Goal: Information Seeking & Learning: Learn about a topic

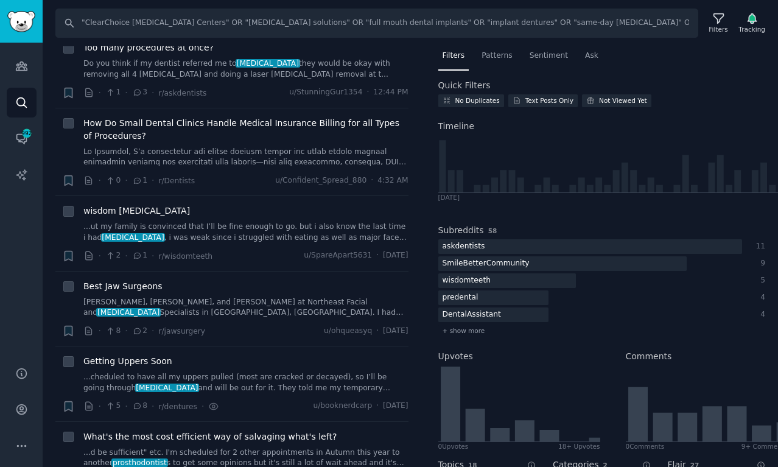
scroll to position [32, 0]
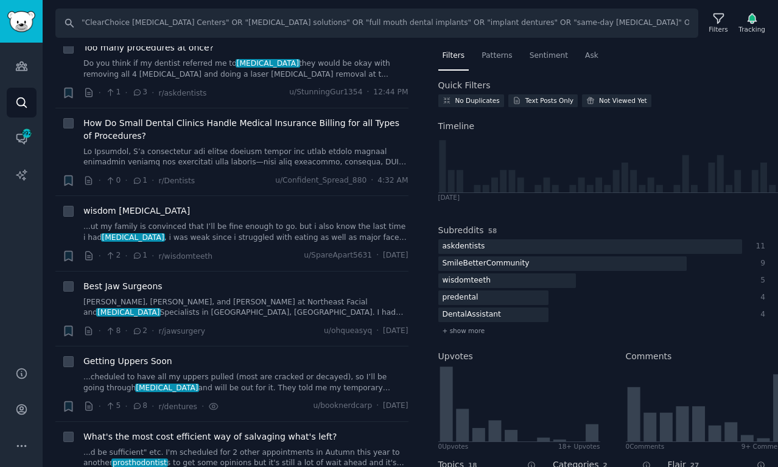
click at [26, 92] on link "Search" at bounding box center [22, 103] width 30 height 30
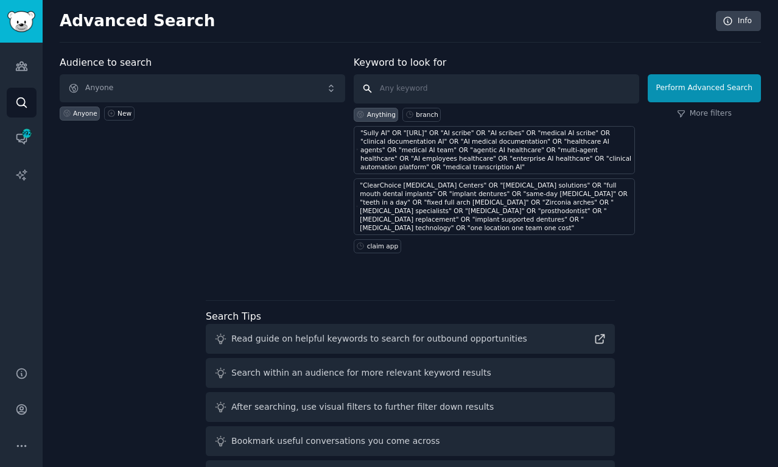
click at [397, 88] on input "text" at bounding box center [496, 88] width 285 height 29
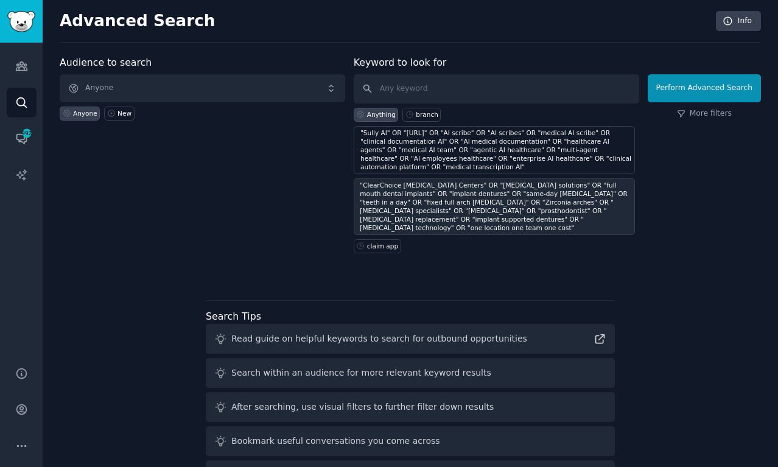
click at [447, 202] on div ""ClearChoice Dental Implant Centers" OR "dental implant solutions" OR "full mou…" at bounding box center [496, 206] width 272 height 51
type input ""ClearChoice Dental Implant Centers" OR "dental implant solutions" OR "full mou…"
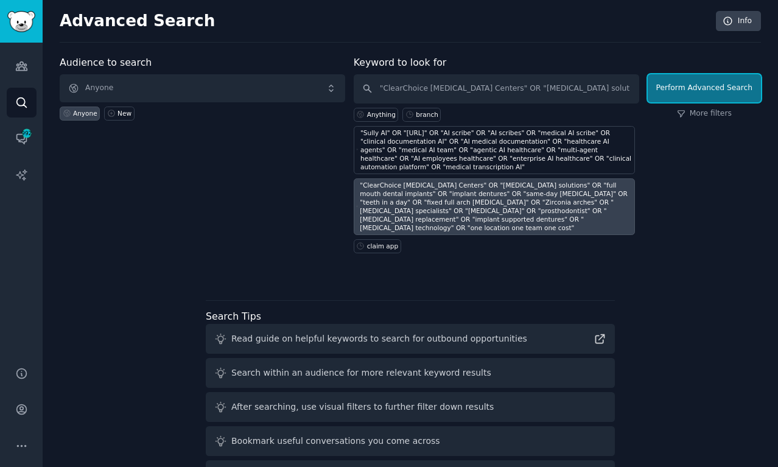
click at [693, 79] on button "Perform Advanced Search" at bounding box center [703, 88] width 113 height 28
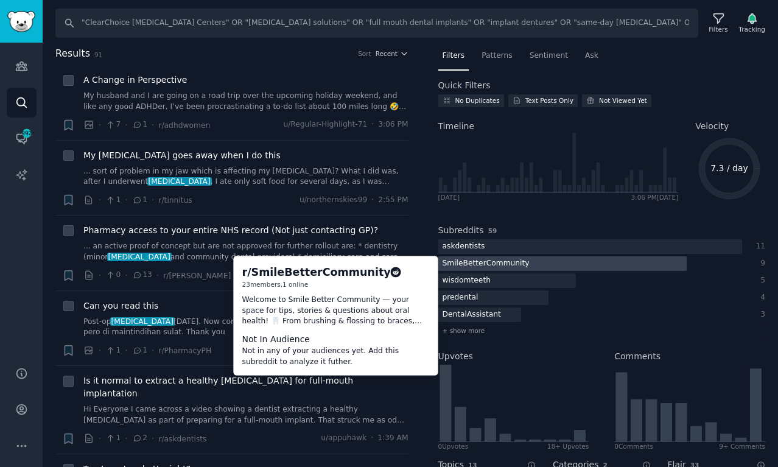
click at [596, 257] on div at bounding box center [562, 263] width 248 height 15
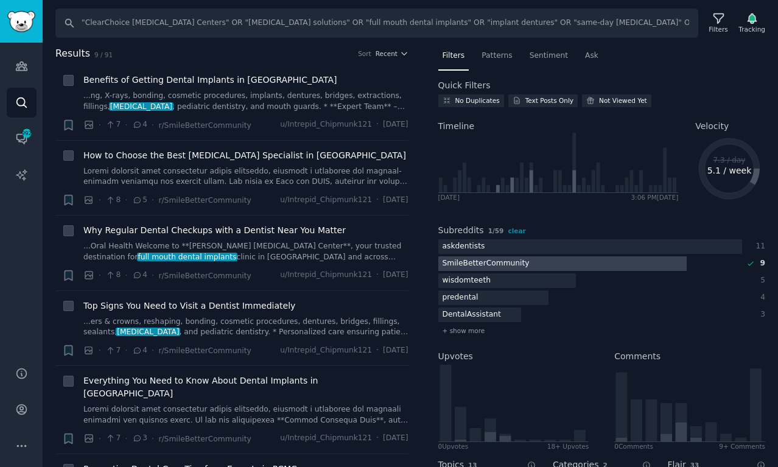
click at [479, 262] on div "SmileBetterCommunity" at bounding box center [486, 263] width 96 height 15
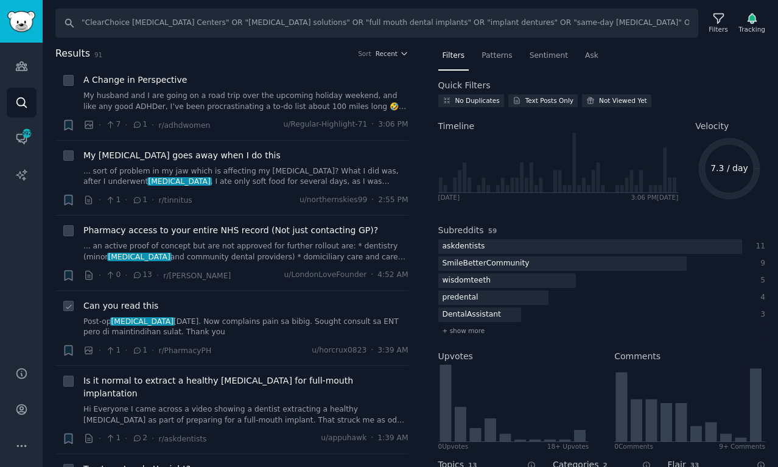
click at [282, 321] on link "Post-op oral surgery 1yr ago. Now complains pain sa bibig. Sought consult sa EN…" at bounding box center [245, 326] width 325 height 21
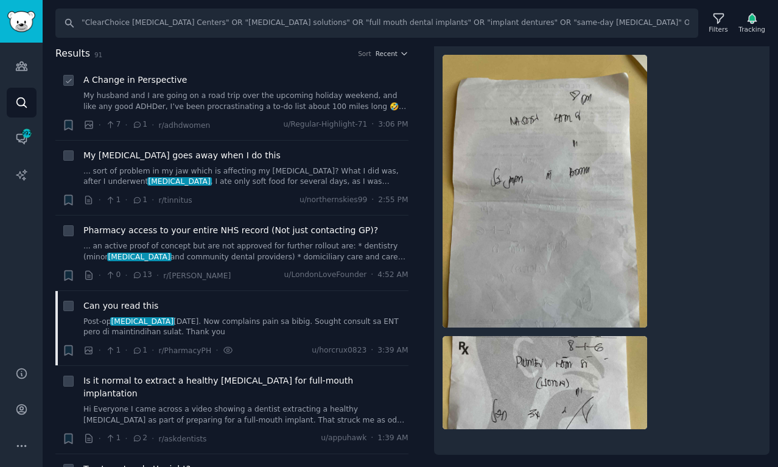
click at [273, 104] on link "My husband and I are going on a road trip over the upcoming holiday weekend, an…" at bounding box center [245, 101] width 325 height 21
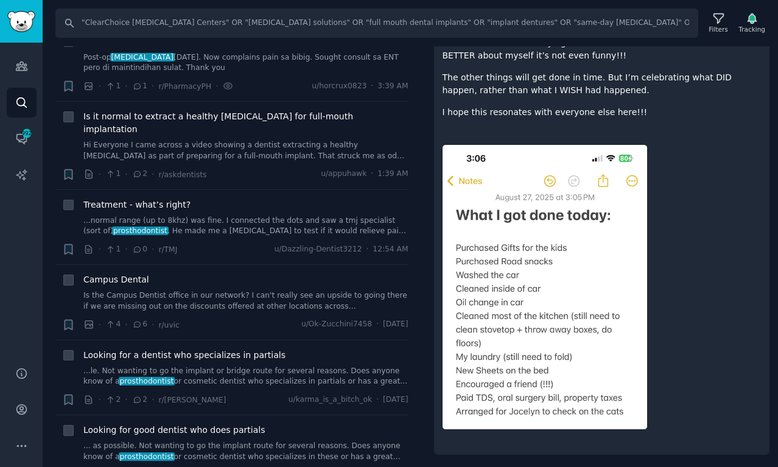
scroll to position [280, 0]
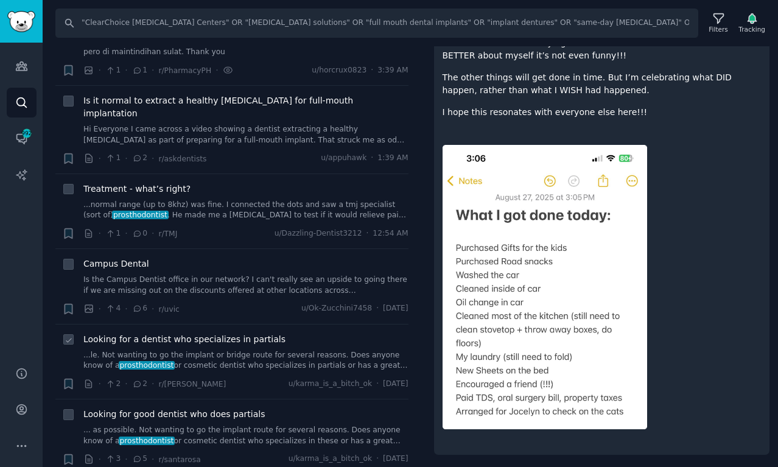
click at [361, 350] on link "...le. Not wanting to go the implant or bridge route for several reasons. Does …" at bounding box center [245, 360] width 325 height 21
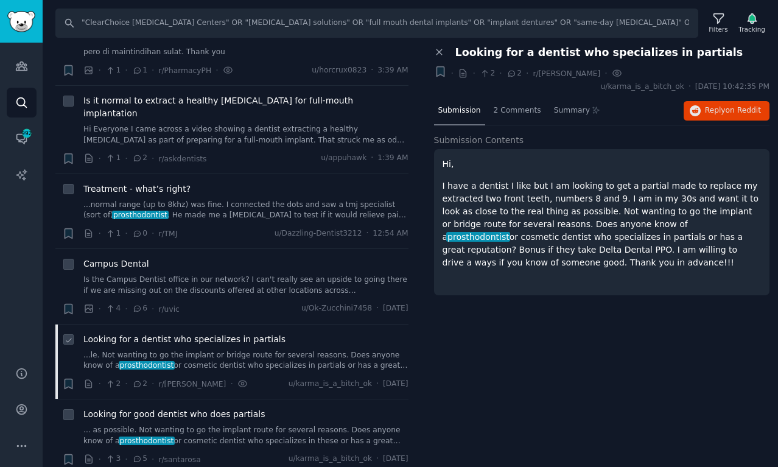
scroll to position [282, 0]
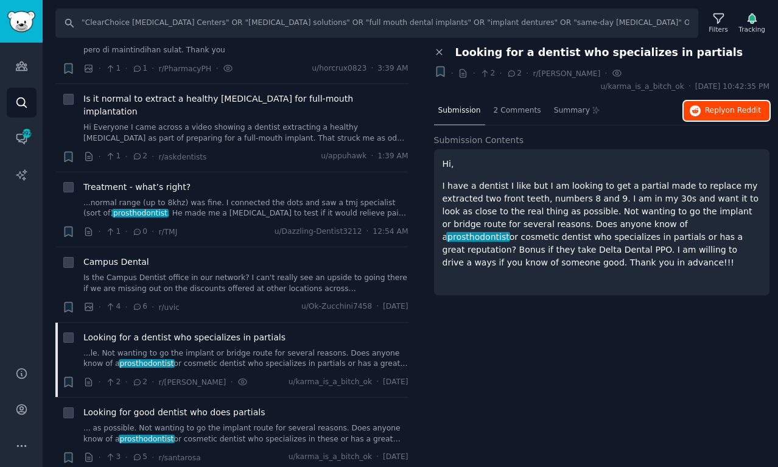
click at [696, 104] on button "Reply on Reddit" at bounding box center [726, 110] width 86 height 19
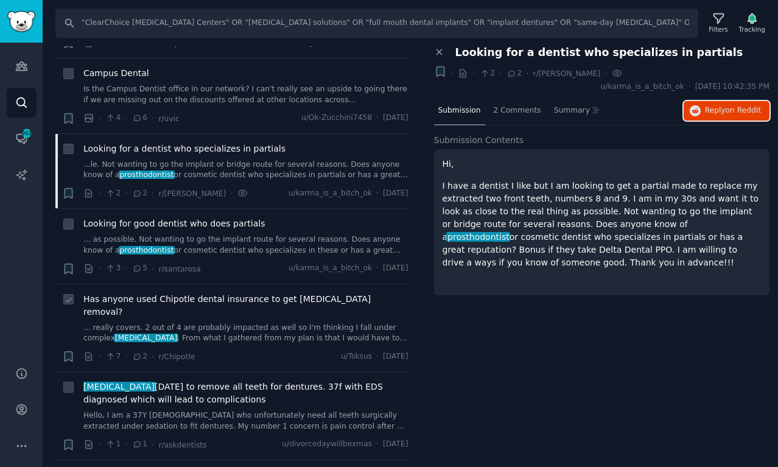
scroll to position [479, 0]
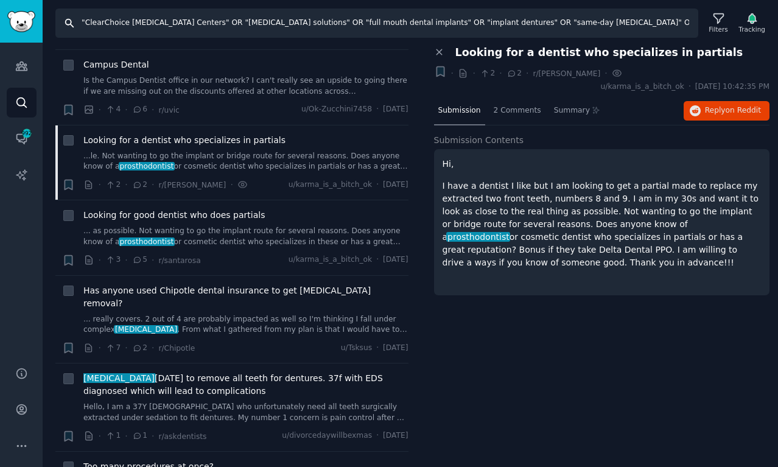
click at [537, 28] on input ""ClearChoice Dental Implant Centers" OR "dental implant solutions" OR "full mou…" at bounding box center [376, 23] width 643 height 29
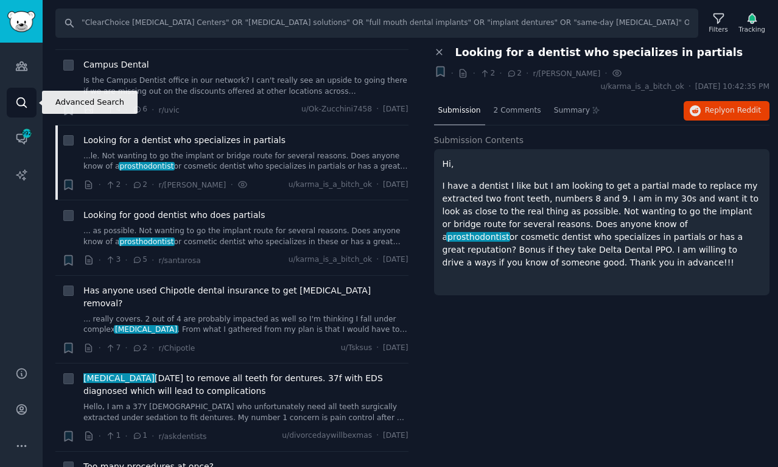
click at [14, 105] on link "Search" at bounding box center [22, 103] width 30 height 30
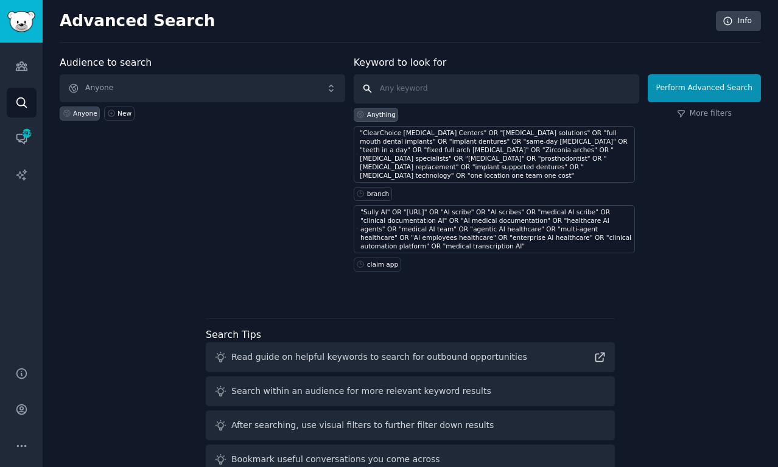
click at [434, 93] on input "text" at bounding box center [496, 88] width 285 height 29
paste input ""dentures slipping" OR "embarrassed by dentures" OR "can't eat favorite foods" …"
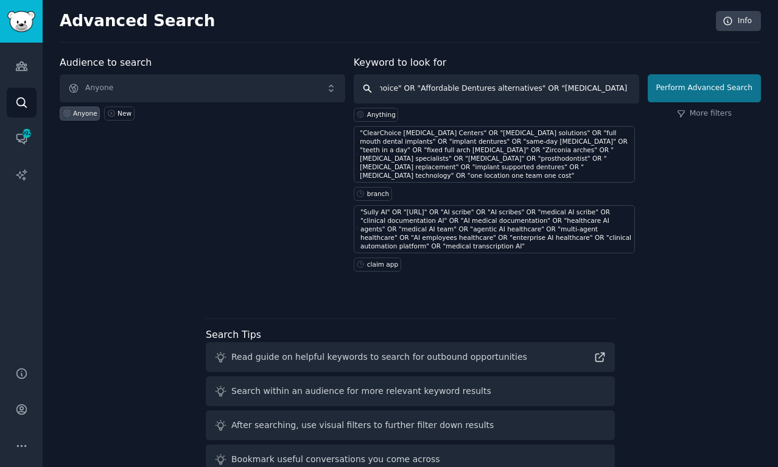
type input ""dentures slipping" OR "embarrassed by dentures" OR "can't eat favorite foods" …"
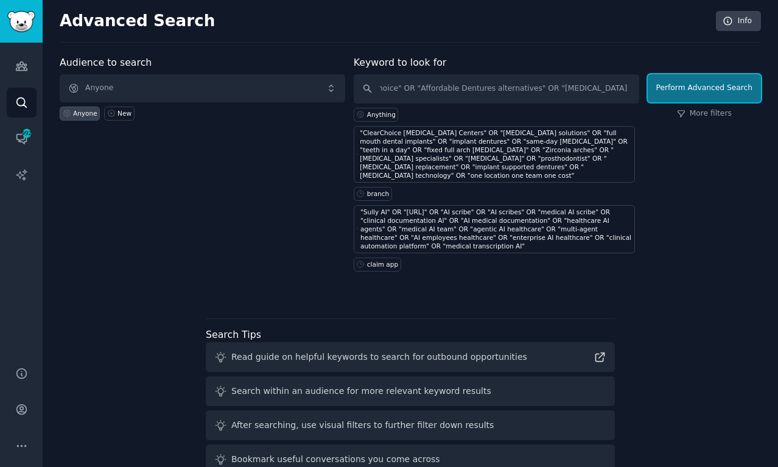
scroll to position [0, 0]
click at [677, 93] on button "Perform Advanced Search" at bounding box center [703, 88] width 113 height 28
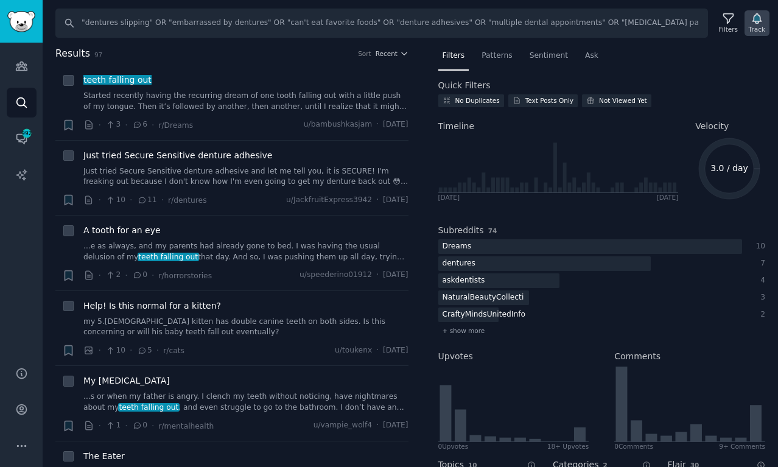
click at [763, 29] on div "Track" at bounding box center [757, 29] width 16 height 9
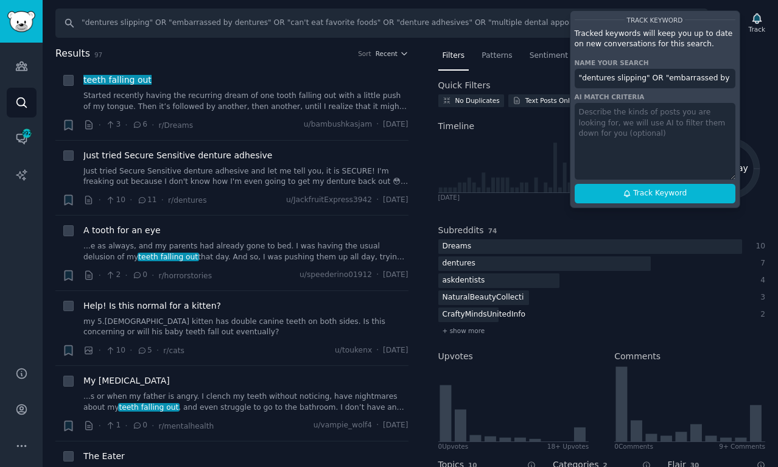
click at [609, 85] on input ""dentures slipping" OR "embarrassed by dentures" OR "can't eat favorite foods" …" at bounding box center [654, 78] width 161 height 19
click at [609, 82] on input ""dentures slipping" OR "embarrassed by dentures" OR "can't eat favorite foods" …" at bounding box center [654, 78] width 161 height 19
paste input "ClearChoice 3 Problems"
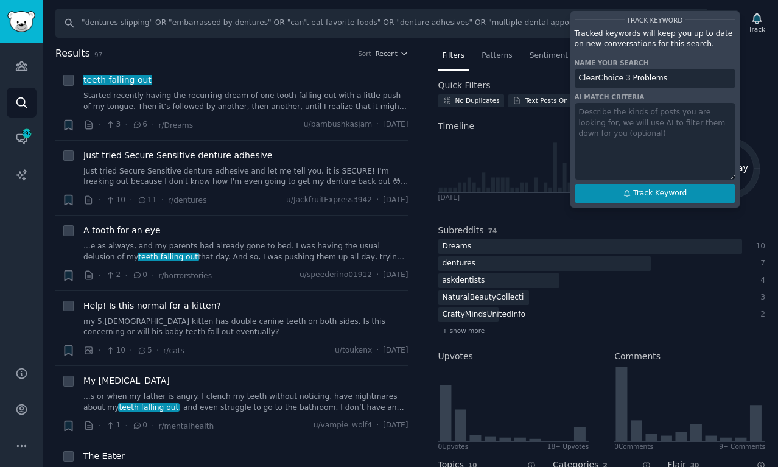
click at [663, 193] on span "Track Keyword" at bounding box center [660, 193] width 54 height 11
type input "ClearChoice 3 Problems"
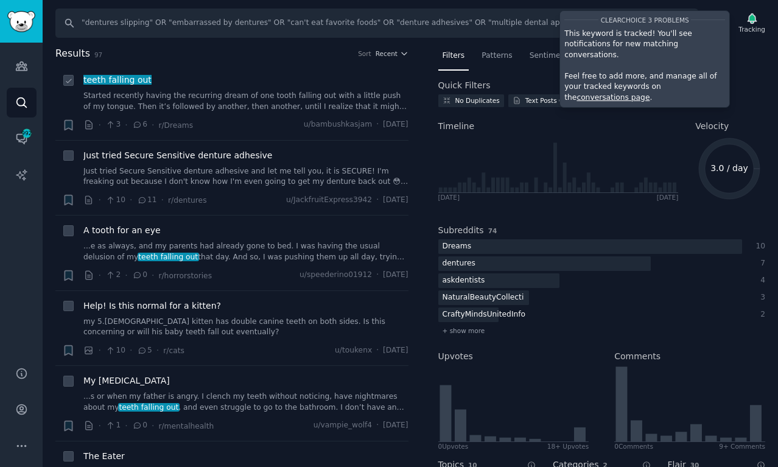
click at [362, 79] on div "teeth falling out" at bounding box center [245, 80] width 325 height 13
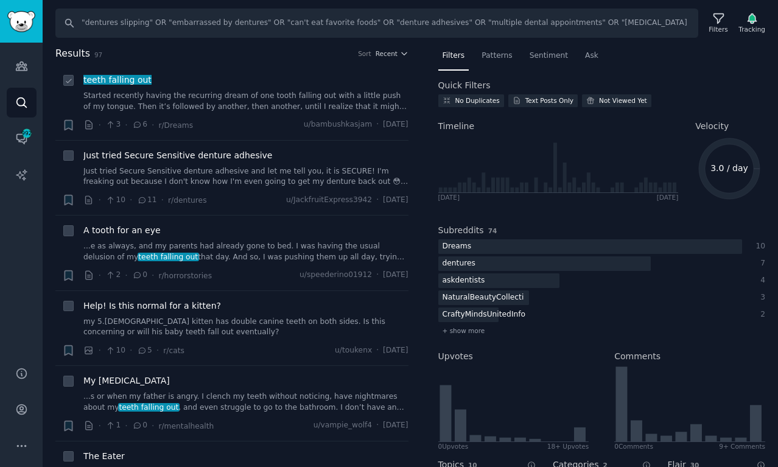
click at [363, 94] on link "Started recently having the recurring dream of one tooth falling out with a lit…" at bounding box center [245, 101] width 325 height 21
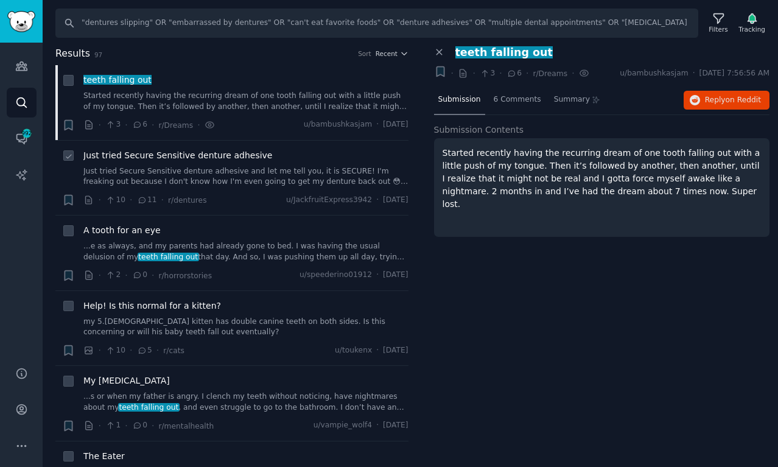
click at [327, 172] on link "Just tried Secure Sensitive denture adhesive and let me tell you, it is SECURE!…" at bounding box center [245, 176] width 325 height 21
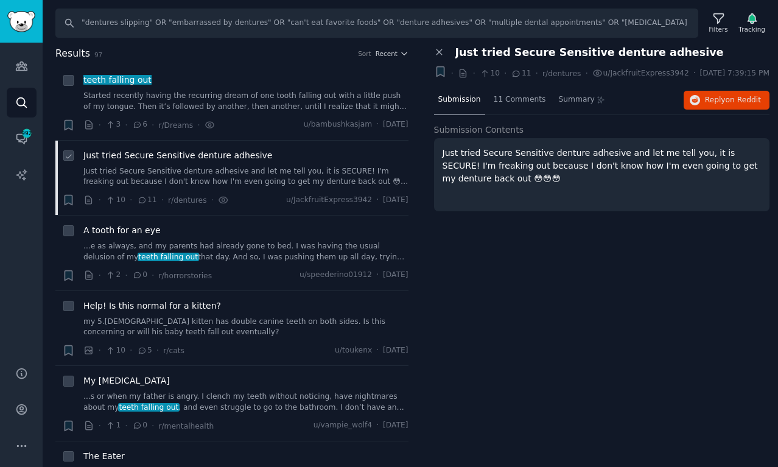
scroll to position [20, 0]
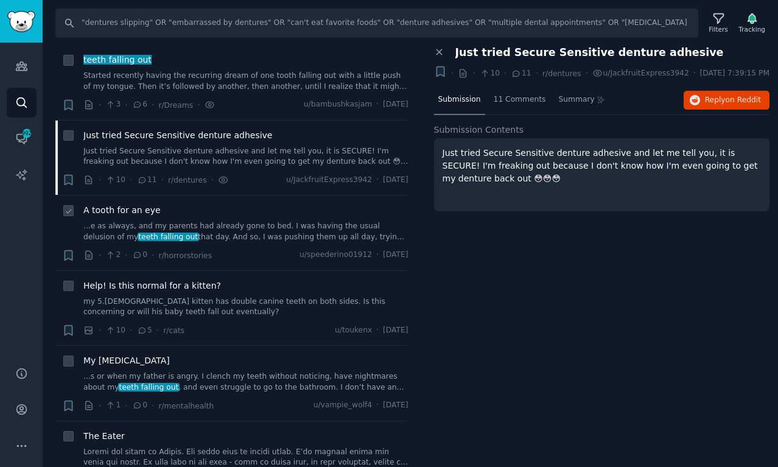
click at [302, 221] on link "...e as always, and my parents had already gone to bed. I was having the usual …" at bounding box center [245, 231] width 325 height 21
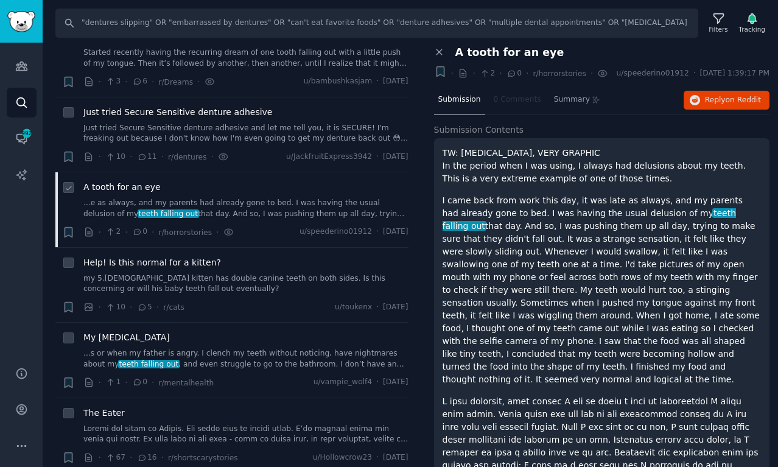
scroll to position [47, 0]
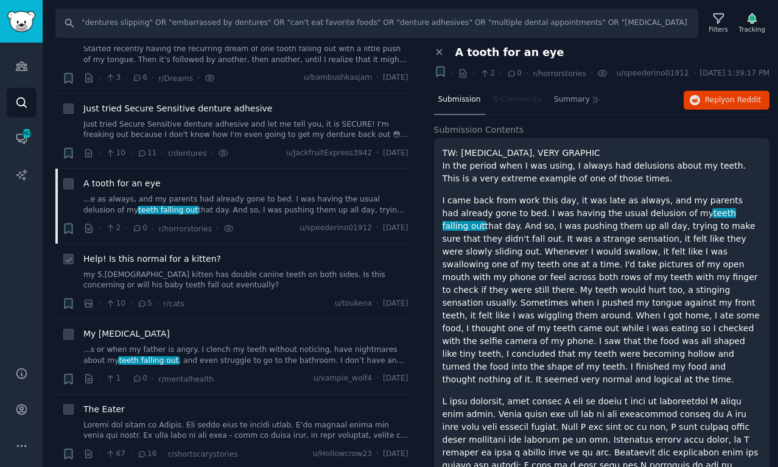
click at [299, 253] on div "Help! Is this normal for a kitten?" at bounding box center [245, 259] width 325 height 13
click at [293, 267] on div "Help! Is this normal for a kitten? my 5.2 month old kitten has double canine te…" at bounding box center [245, 272] width 325 height 38
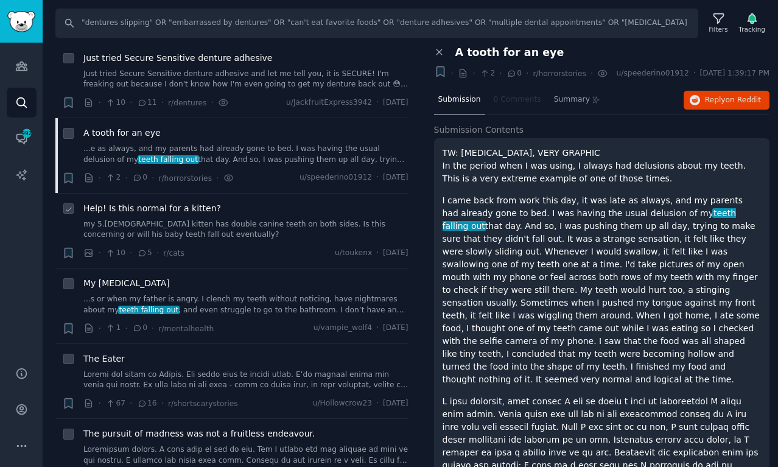
scroll to position [99, 0]
click at [285, 295] on link "...s or when my father is angry. I clench my teeth without noticing, have night…" at bounding box center [245, 303] width 325 height 21
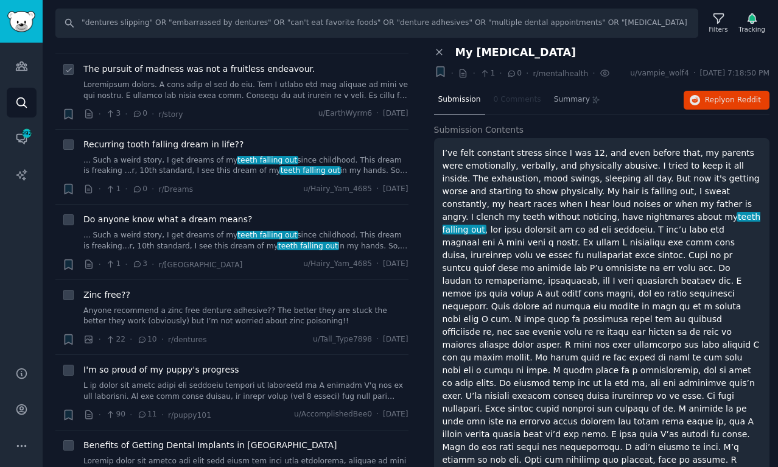
scroll to position [454, 0]
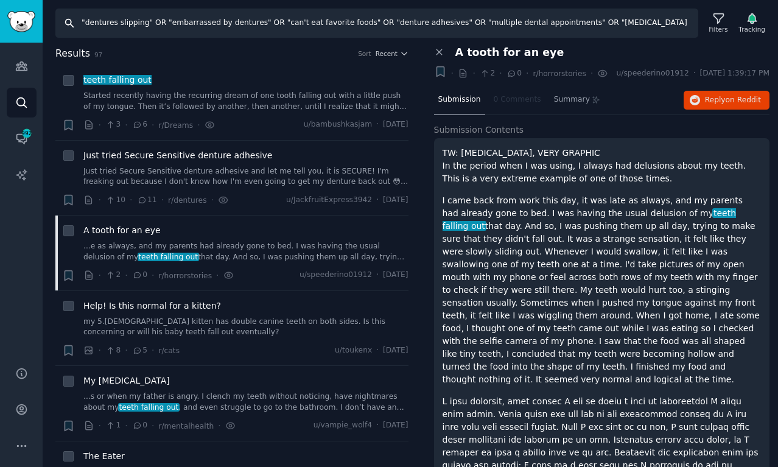
click at [658, 24] on input ""dentures slipping" OR "embarrassed by dentures" OR "can't eat favorite foods" …" at bounding box center [376, 23] width 643 height 29
paste input "teeth transformation journey" OR "dental implant healing process" OR "same day …"
type input ""teeth transformation journey" OR "dental implant healing process" OR "same day…"
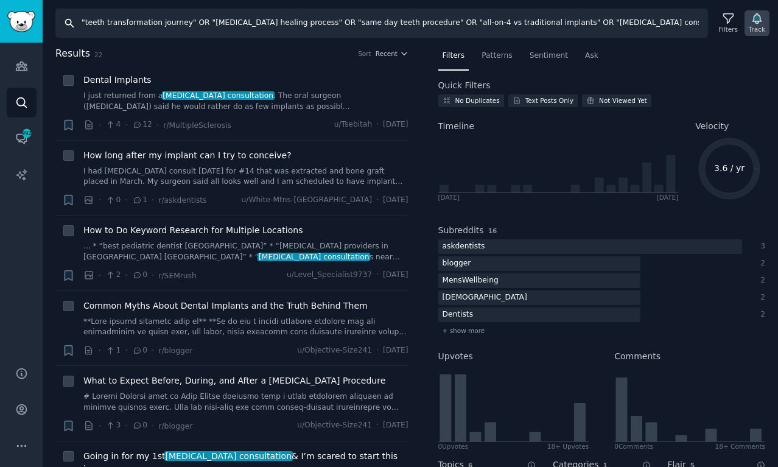
click at [753, 26] on div "Track" at bounding box center [757, 29] width 16 height 9
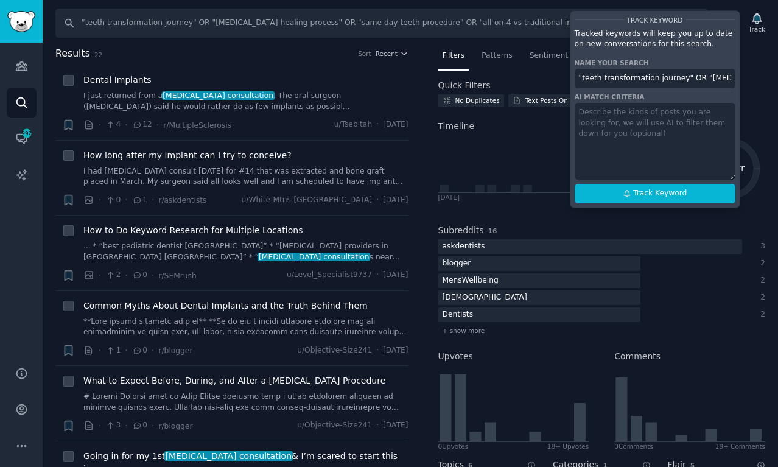
click at [609, 79] on input ""teeth transformation journey" OR "dental implant healing process" OR "same day…" at bounding box center [654, 78] width 161 height 19
paste input "ClearChoice 5 Wildcard"
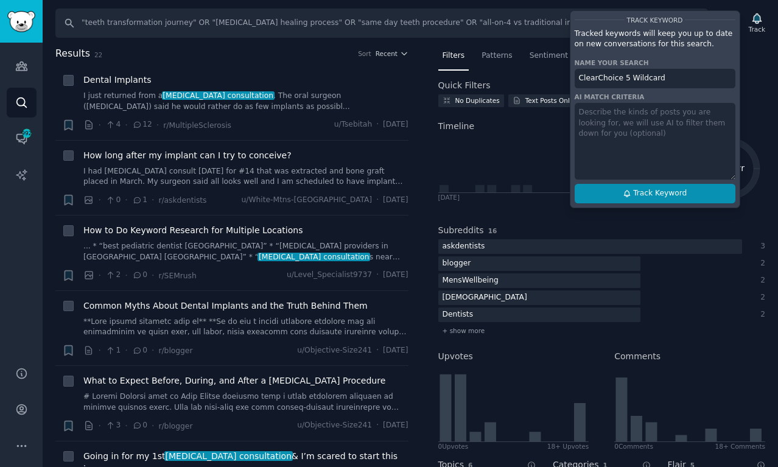
click at [627, 185] on button "Track Keyword" at bounding box center [654, 193] width 161 height 19
type input "ClearChoice 5 Wildcard"
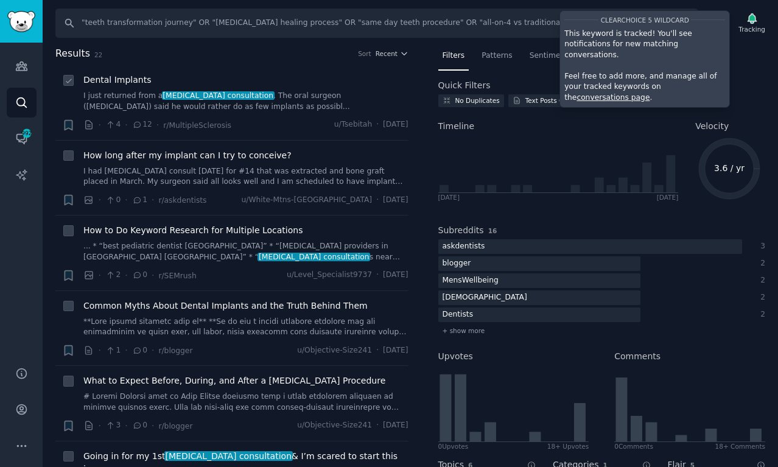
click at [260, 105] on link "I just returned from a dental implant consultation . The oral surgeon (prosthod…" at bounding box center [245, 101] width 325 height 21
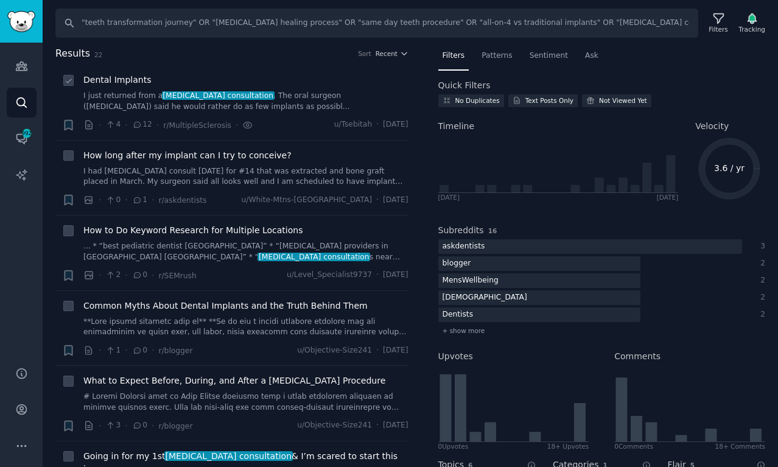
click at [327, 85] on div "Dental Implants" at bounding box center [245, 80] width 325 height 13
click at [299, 101] on link "I just returned from a dental implant consultation . The oral surgeon (prosthod…" at bounding box center [245, 101] width 325 height 21
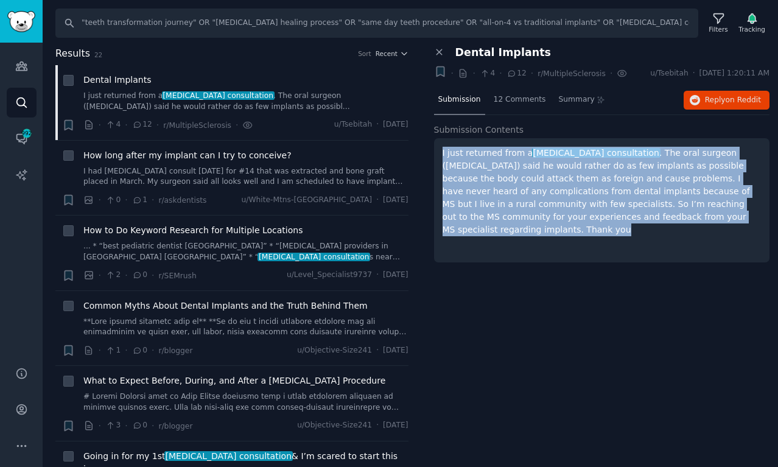
drag, startPoint x: 480, startPoint y: 245, endPoint x: 438, endPoint y: 150, distance: 104.6
click at [436, 150] on div "I just returned from a dental implant consultation . The oral surgeon (prosthod…" at bounding box center [602, 200] width 336 height 124
copy p "I just returned from a dental implant consultation . The oral surgeon (prosthod…"
click at [696, 92] on button "Reply on Reddit" at bounding box center [726, 100] width 86 height 19
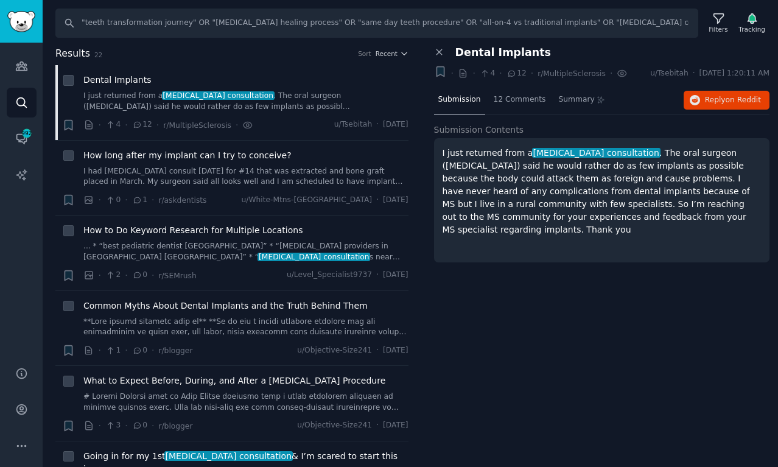
click at [523, 333] on div "Close panel Dental Implants + · · 4 · 12 · r/MultipleSclerosis · u/Tsebitah · F…" at bounding box center [601, 256] width 353 height 421
click at [341, 161] on div "How long after my implant can I try to conceive?" at bounding box center [245, 155] width 325 height 13
click at [223, 381] on span "What to Expect Before, During, and After a Dental Implant Procedure" at bounding box center [234, 380] width 302 height 13
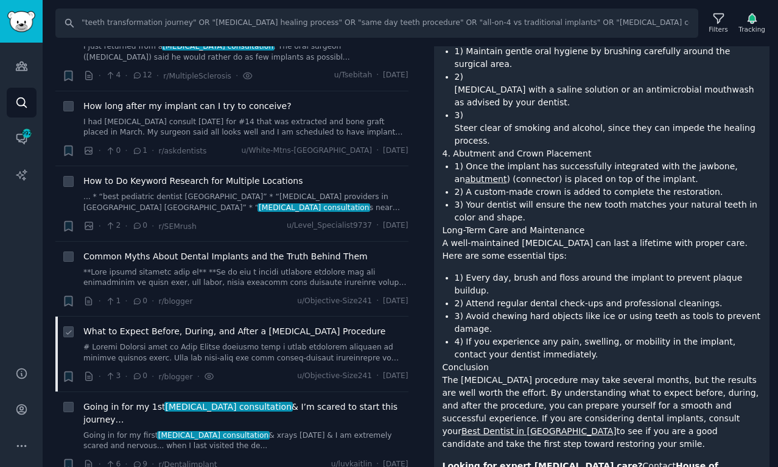
scroll to position [53, 0]
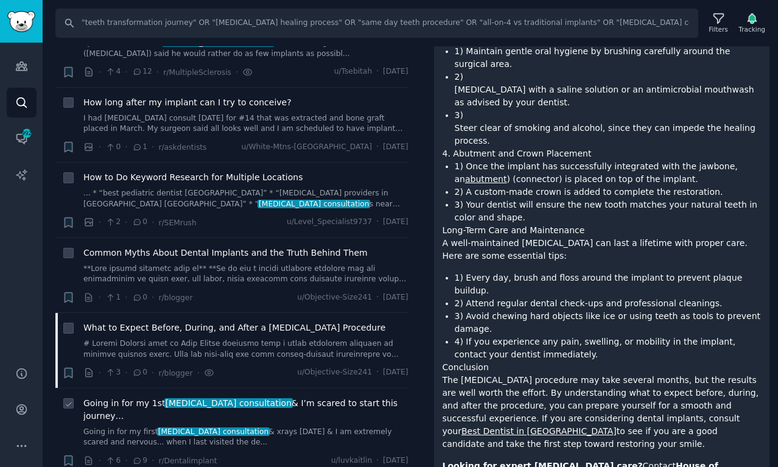
click at [338, 412] on span "Going in for my 1st dental implant consultation & I’m scared to start this jour…" at bounding box center [245, 410] width 325 height 26
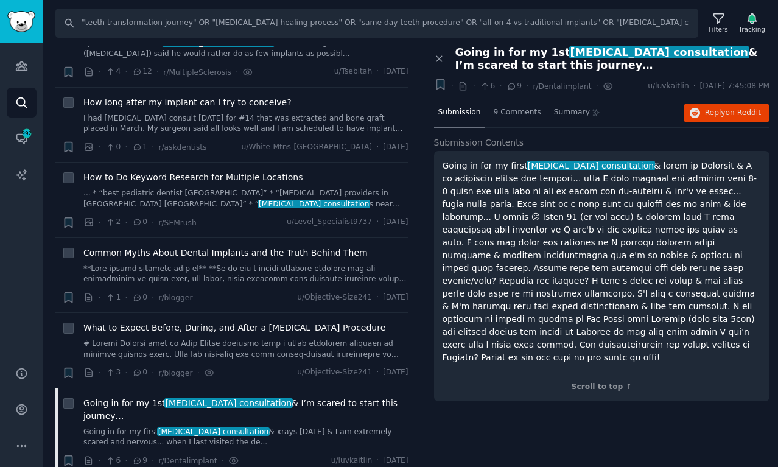
drag, startPoint x: 723, startPoint y: 330, endPoint x: 434, endPoint y: 156, distance: 337.4
click at [434, 156] on div "Going in for my first dental implant consultation Scroll to top ↑" at bounding box center [602, 276] width 336 height 250
copy p "Going in for my first dental implant consultation & xrays on Thursday & I am ex…"
click at [707, 117] on span "Reply on Reddit" at bounding box center [733, 113] width 56 height 11
click at [25, 103] on icon "Sidebar" at bounding box center [21, 102] width 13 height 13
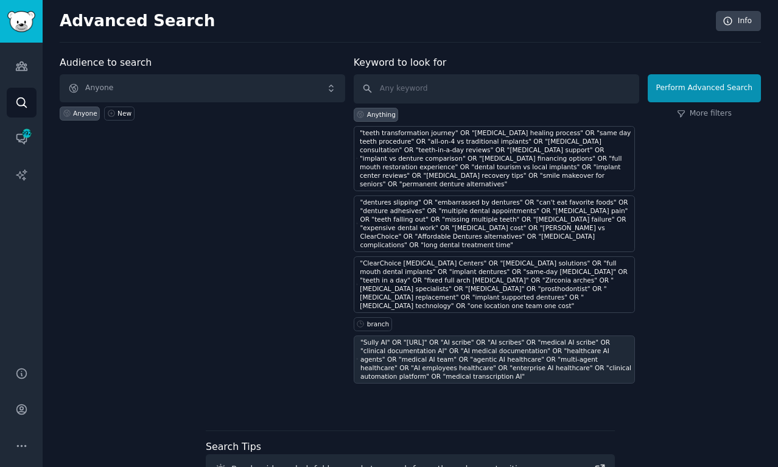
click at [413, 371] on div ""Sully AI" OR "[URL]" OR "AI scribe" OR "AI scribes" OR "medical AI scribe" OR …" at bounding box center [495, 359] width 271 height 43
type input ""Sully AI" OR "[URL]" OR "AI scribe" OR "AI scribes" OR "medical AI scribe" OR …"
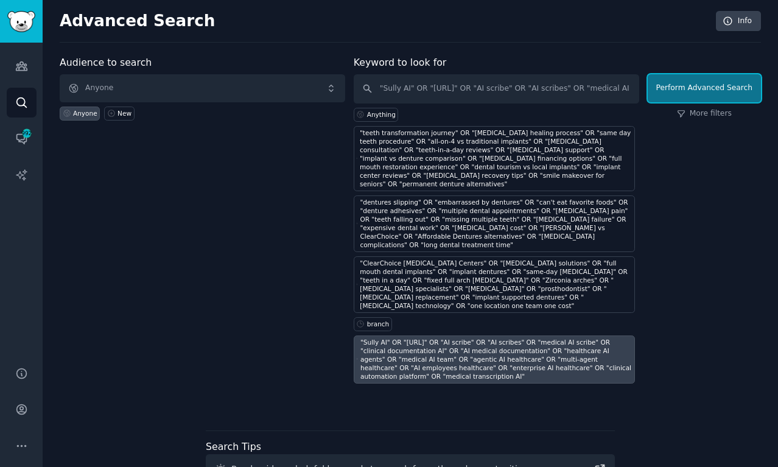
click at [685, 92] on button "Perform Advanced Search" at bounding box center [703, 88] width 113 height 28
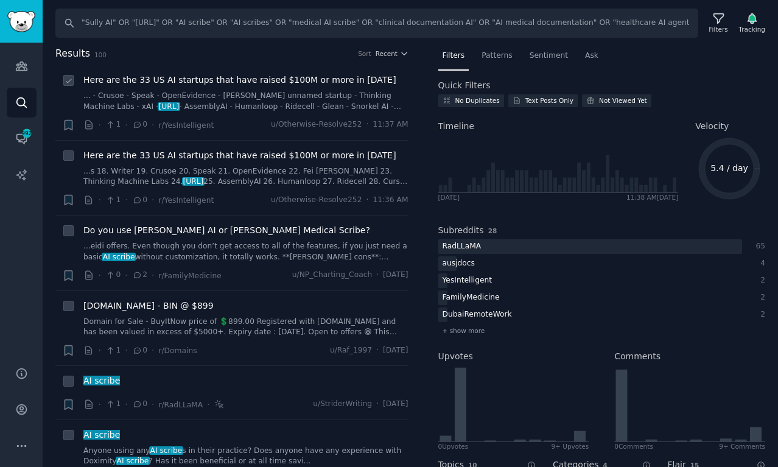
click at [333, 96] on link "... - Crusoe - Speak - OpenEvidence - Fei Fei Li's unnamed startup - Thinking M…" at bounding box center [245, 101] width 325 height 21
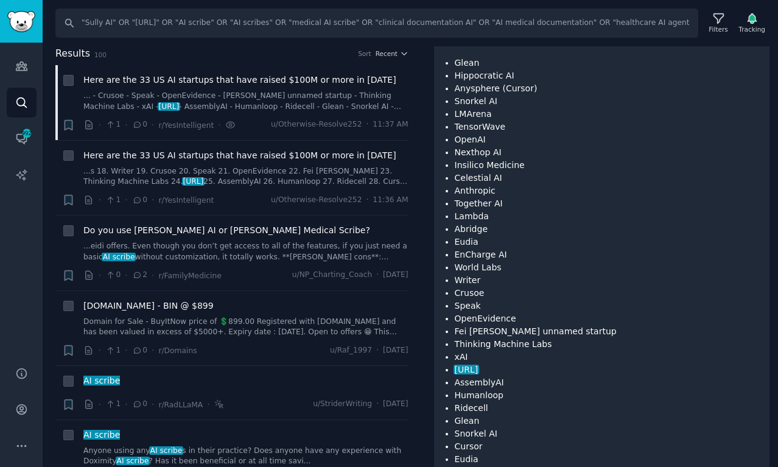
scroll to position [148, 0]
click at [324, 248] on link "...eidi offers. Even though you don’t get access to all of the features, if you…" at bounding box center [245, 251] width 325 height 21
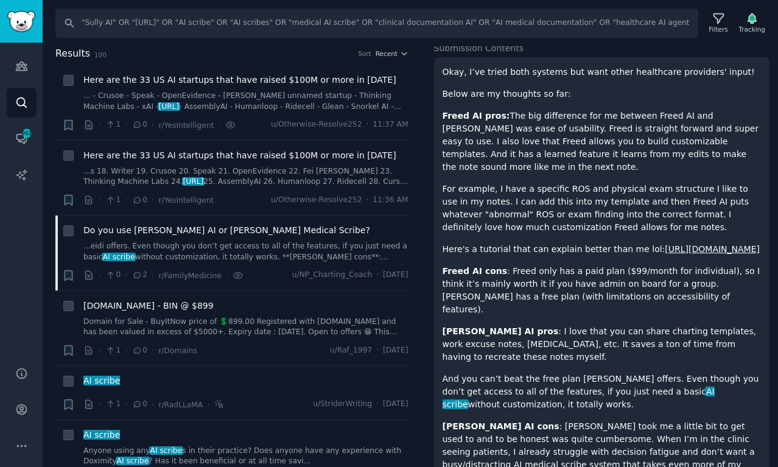
scroll to position [45, 0]
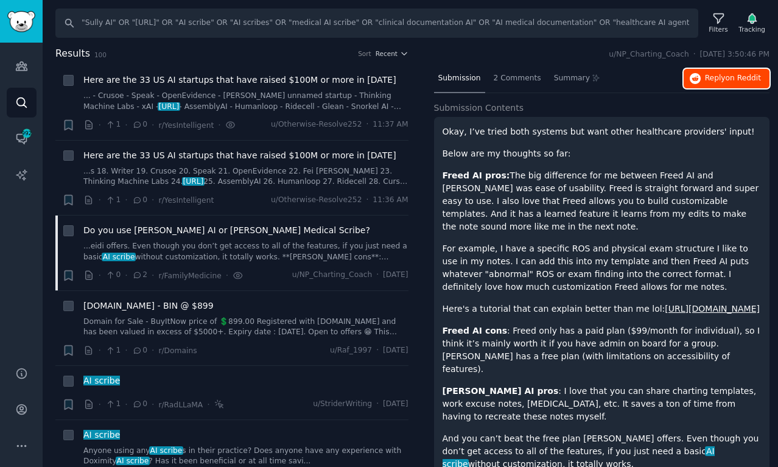
click at [725, 74] on span "on Reddit" at bounding box center [742, 78] width 35 height 9
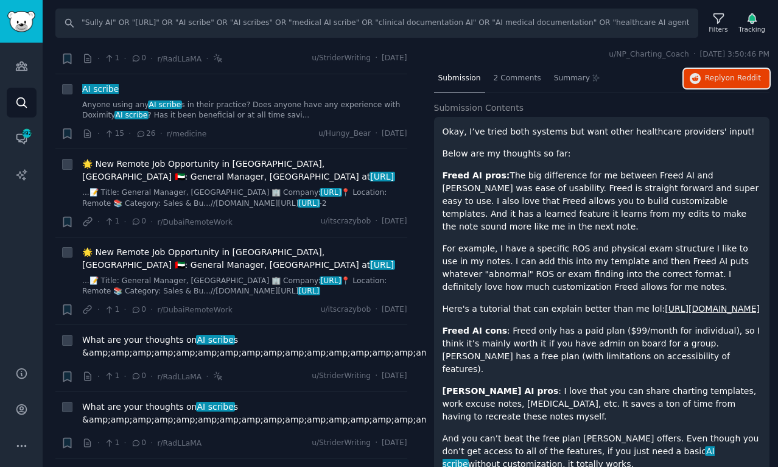
scroll to position [348, 1]
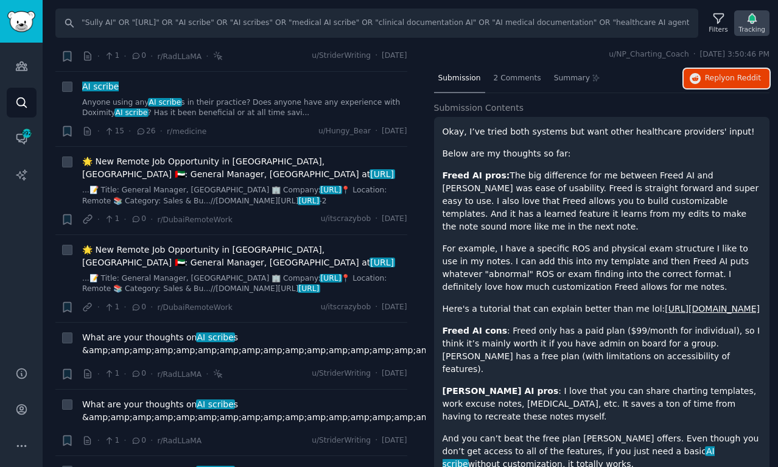
click at [752, 24] on icon "button" at bounding box center [751, 18] width 13 height 13
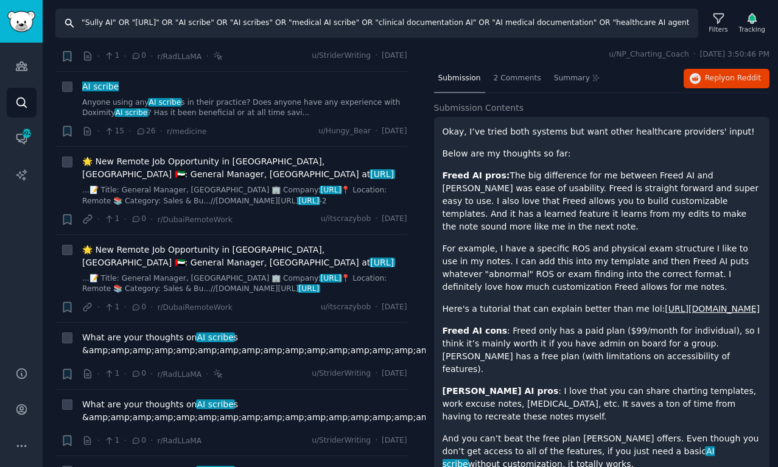
click at [486, 28] on input ""Sully AI" OR "[URL]" OR "AI scribe" OR "AI scribes" OR "medical AI scribe" OR …" at bounding box center [376, 23] width 643 height 29
paste input "reduce physician burnout" OR "save clinician time" OR "improve documentation ef…"
type input ""reduce physician burnout" OR "save clinician time" OR "improve documentation e…"
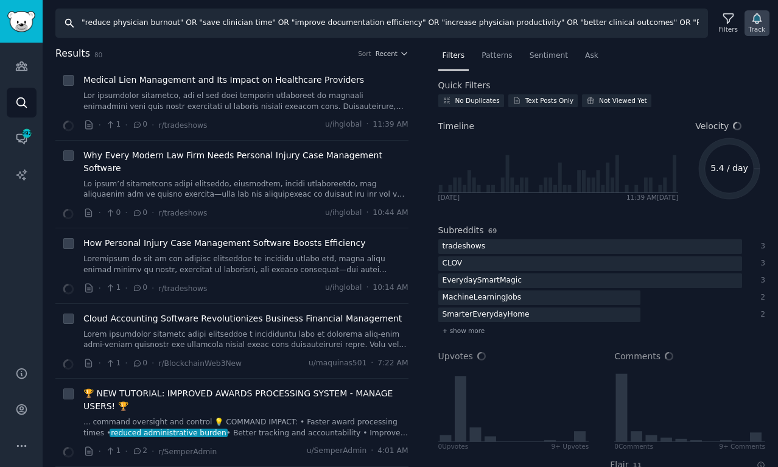
click at [755, 29] on div "Track" at bounding box center [757, 29] width 16 height 9
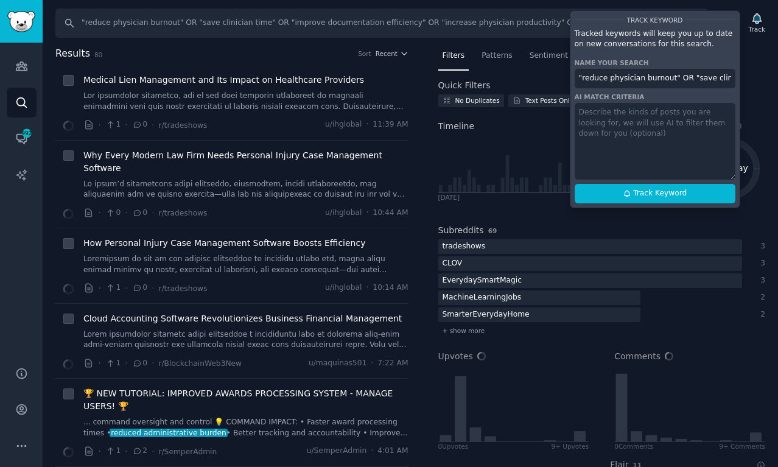
click at [652, 80] on input ""reduce physician burnout" OR "save clinician time" OR "improve documentation e…" at bounding box center [654, 78] width 161 height 19
paste input "Sully.AI 4 Benefits"
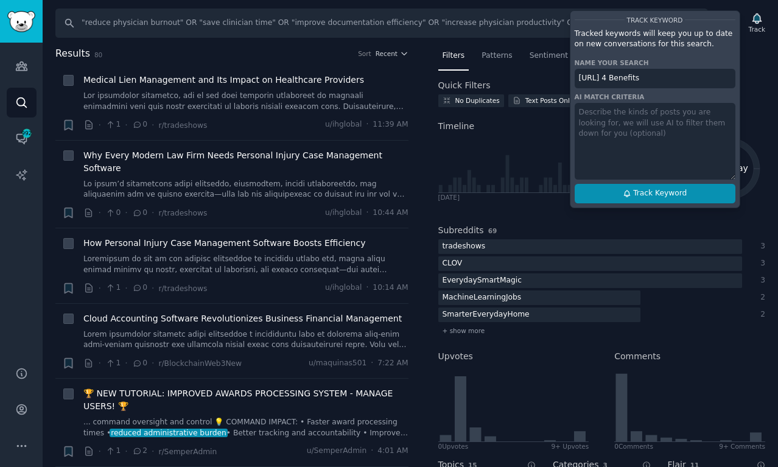
click at [645, 190] on span "Track Keyword" at bounding box center [660, 193] width 54 height 11
type input "Sully.AI 4 Benefits"
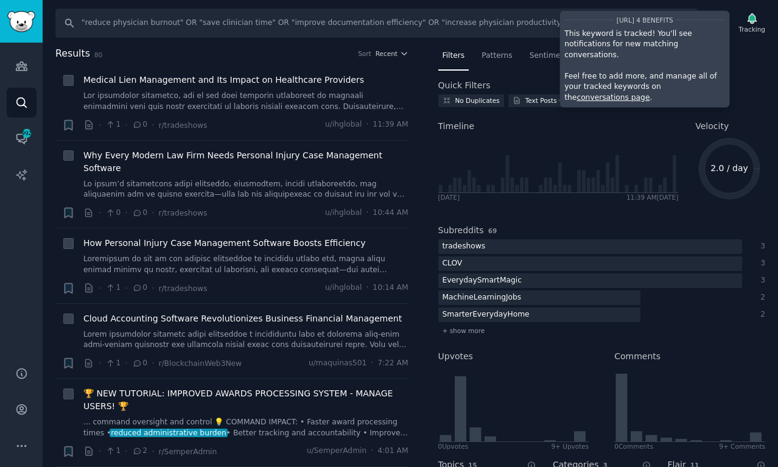
click at [416, 44] on div "Search "reduce physician burnout" OR "save clinician time" OR "improve document…" at bounding box center [410, 233] width 735 height 467
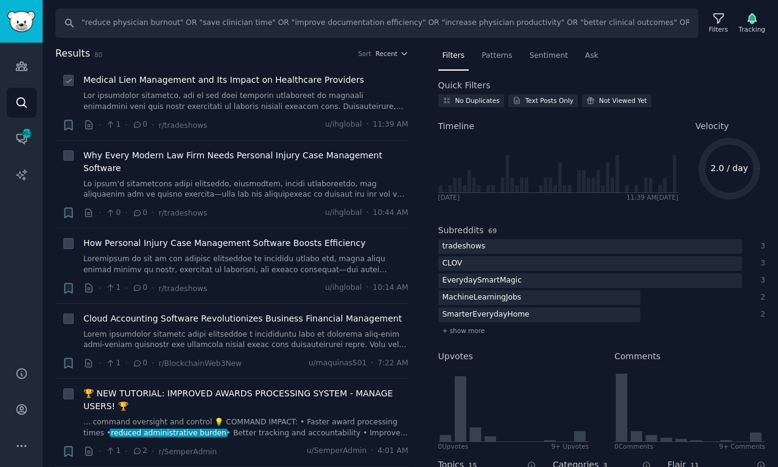
click at [233, 105] on link at bounding box center [245, 101] width 325 height 21
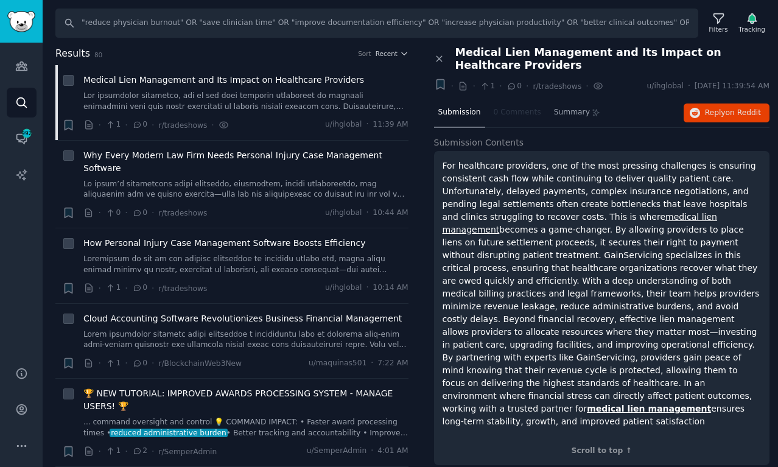
drag, startPoint x: 540, startPoint y: 413, endPoint x: 447, endPoint y: 156, distance: 272.6
click at [447, 156] on div "For healthcare providers, one of the most pressing challenges is ensuring consi…" at bounding box center [602, 308] width 336 height 314
copy p "For healthcare providers, one of the most pressing challenges is ensuring consi…"
click at [724, 120] on button "Reply on Reddit" at bounding box center [726, 112] width 86 height 19
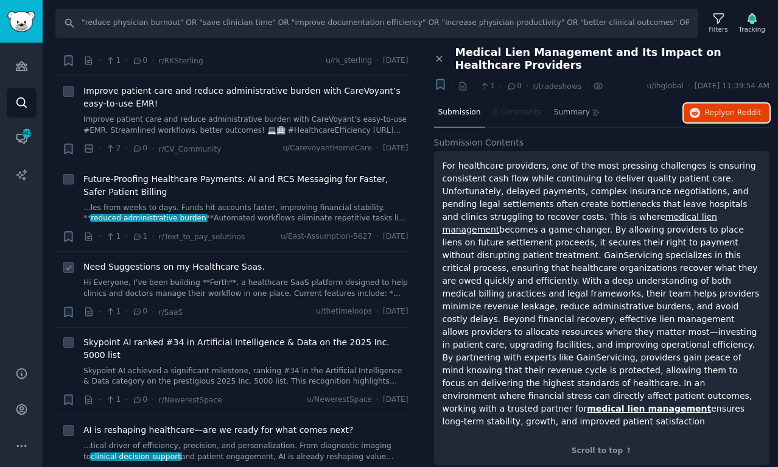
scroll to position [511, 0]
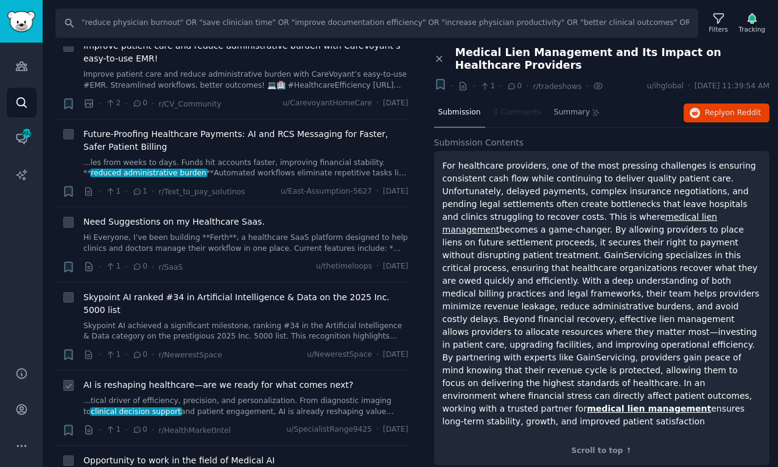
click at [291, 396] on link "...tical driver of efficiency, precision, and personalization. From diagnostic …" at bounding box center [245, 406] width 325 height 21
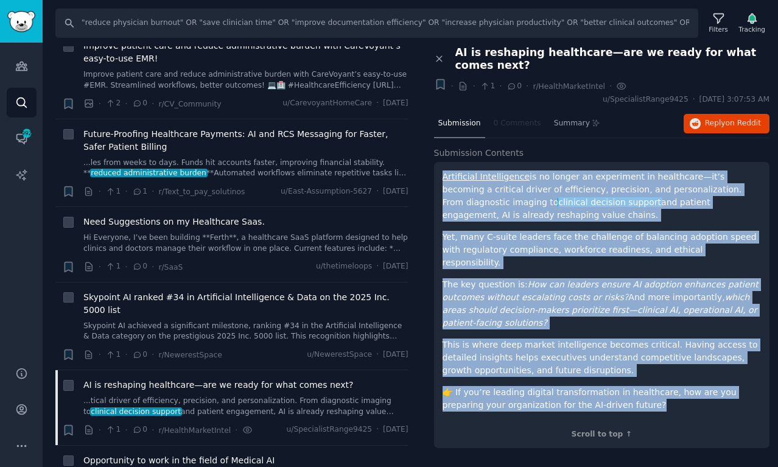
drag, startPoint x: 611, startPoint y: 389, endPoint x: 442, endPoint y: 175, distance: 273.0
click at [442, 175] on div "Artificial Intelligence is no longer an experiment in healthcare—it’s becoming …" at bounding box center [601, 290] width 319 height 241
copy div "Artificial Intelligence is no longer an experiment in healthcare—it’s becoming …"
click at [714, 130] on button "Reply on Reddit" at bounding box center [726, 123] width 86 height 19
copy div "Artificial Intelligence is no longer an experiment in healthcare—it’s becoming …"
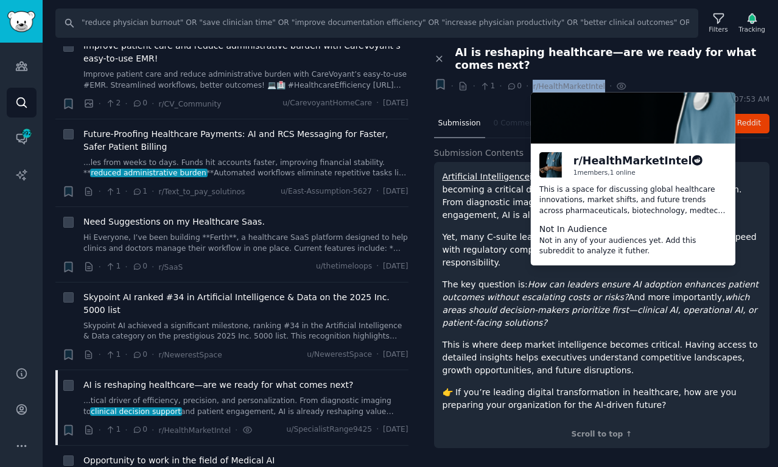
drag, startPoint x: 529, startPoint y: 85, endPoint x: 599, endPoint y: 83, distance: 70.6
click at [599, 83] on div "+ · · 1 · 0 · r/HealthMarketIntel ·" at bounding box center [528, 86] width 197 height 16
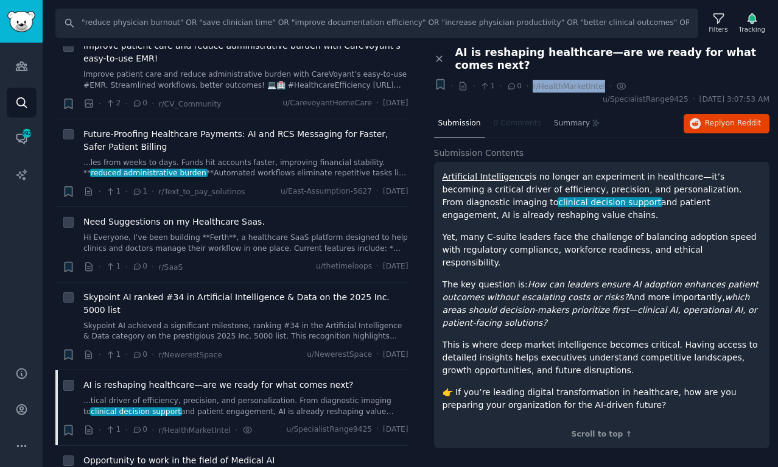
copy span "r/HealthMarketIntel"
click at [737, 117] on button "Reply on Reddit" at bounding box center [726, 123] width 86 height 19
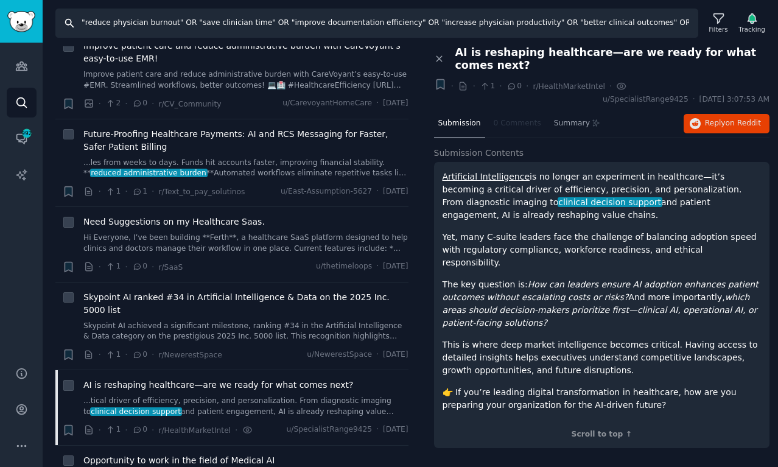
click at [373, 34] on input ""reduce physician burnout" OR "save clinician time" OR "improve documentation e…" at bounding box center [376, 23] width 643 height 29
click at [374, 30] on input ""reduce physician burnout" OR "save clinician time" OR "improve documentation e…" at bounding box center [376, 23] width 643 height 29
paste input "Flaviar" OR "whiskey subscription" OR "whisky subscription box" OR "bourbon of …"
type input ""Flaviar" OR "whiskey subscription" OR "whisky subscription box" OR "bourbon of…"
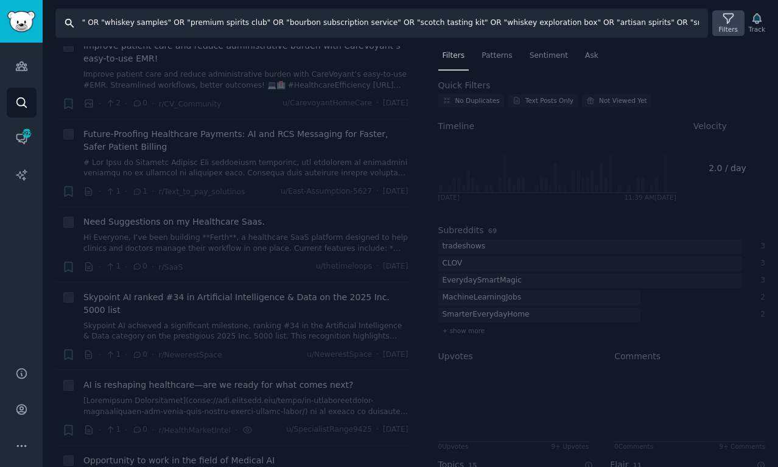
scroll to position [0, 750]
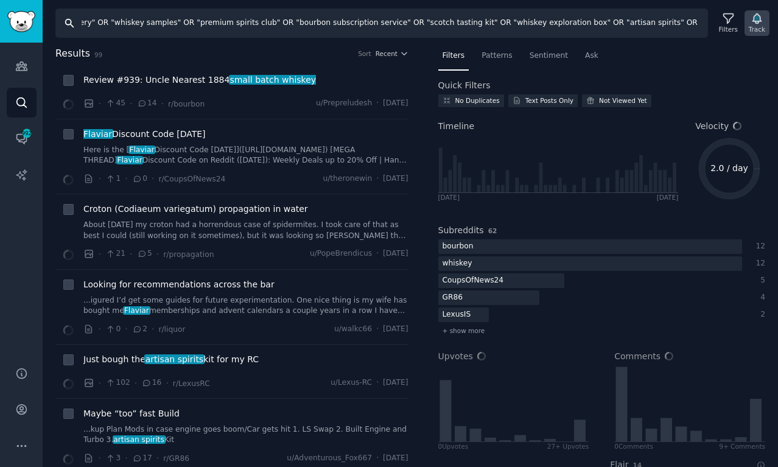
click at [764, 24] on div "Track" at bounding box center [756, 23] width 25 height 26
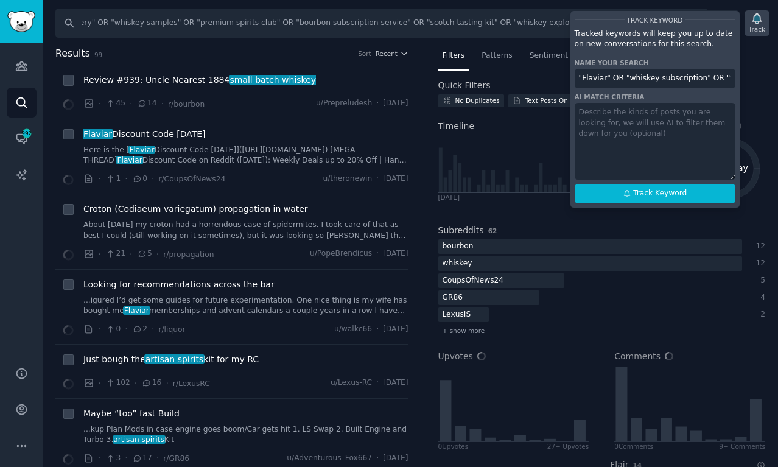
scroll to position [0, 0]
click at [687, 71] on input ""Flaviar" OR "whiskey subscription" OR "whisky subscription box" OR "bourbon of…" at bounding box center [654, 78] width 161 height 19
paste input "Flaviar 1 Product"
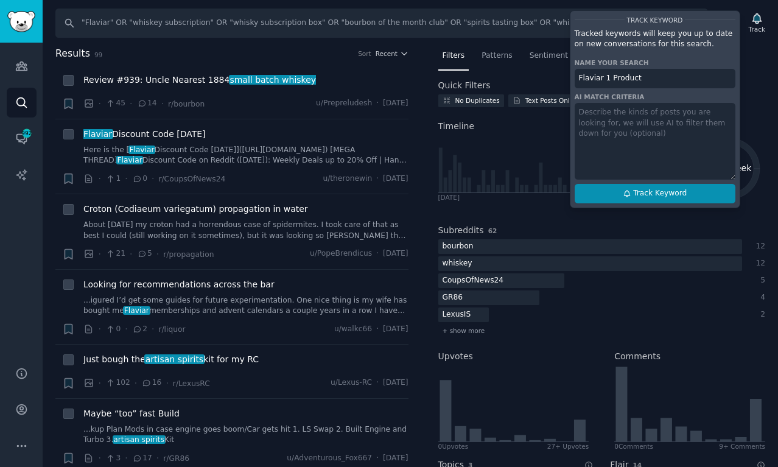
click at [641, 193] on span "Track Keyword" at bounding box center [660, 193] width 54 height 11
type input "Flaviar 1 Product"
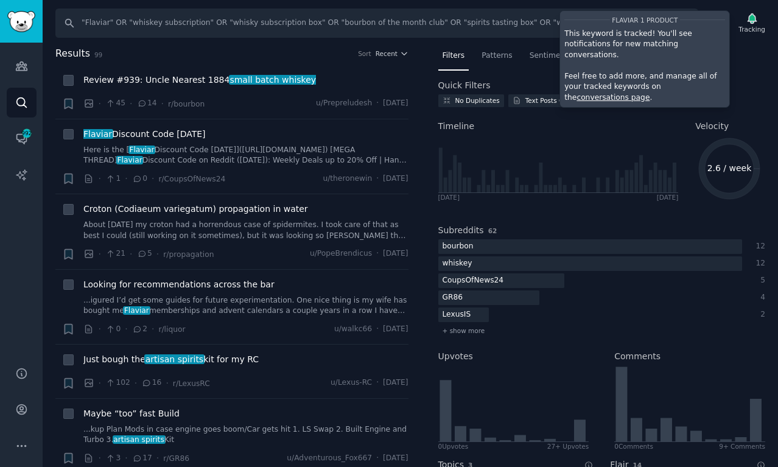
click at [746, 80] on div "Quick Filters" at bounding box center [601, 85] width 327 height 13
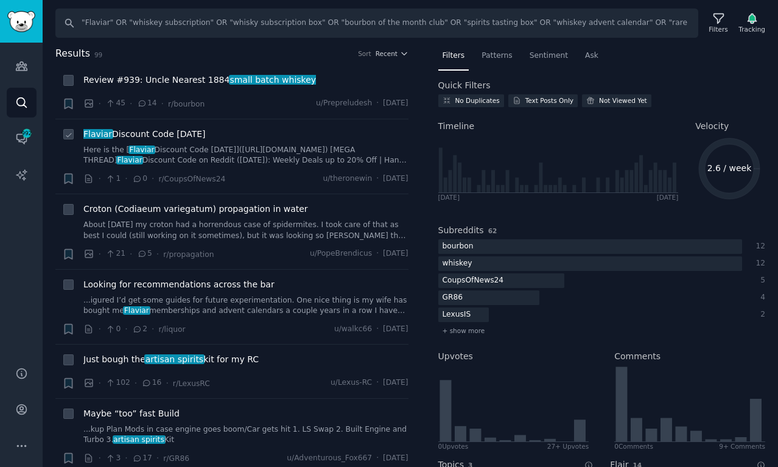
click at [297, 155] on link "Here is the [ Flaviar Discount Code August 2025](https://bit.ly/3VkNg7o) [MEGA …" at bounding box center [245, 155] width 325 height 21
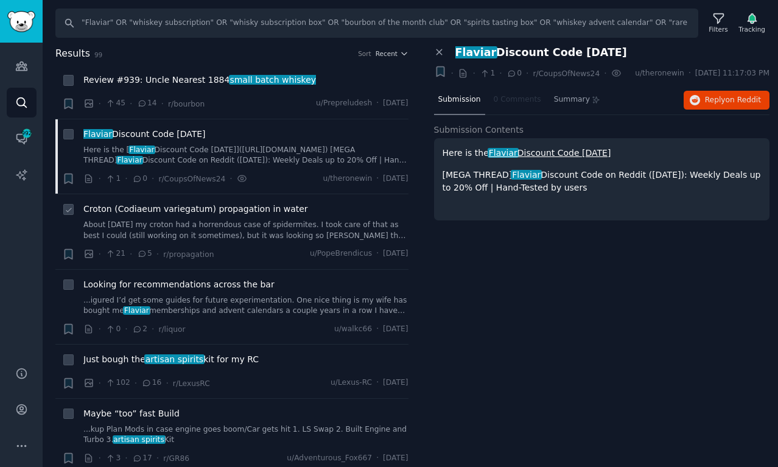
click at [276, 223] on link "About two months ago my croton had a horrendous case of spidermites. I took car…" at bounding box center [245, 230] width 325 height 21
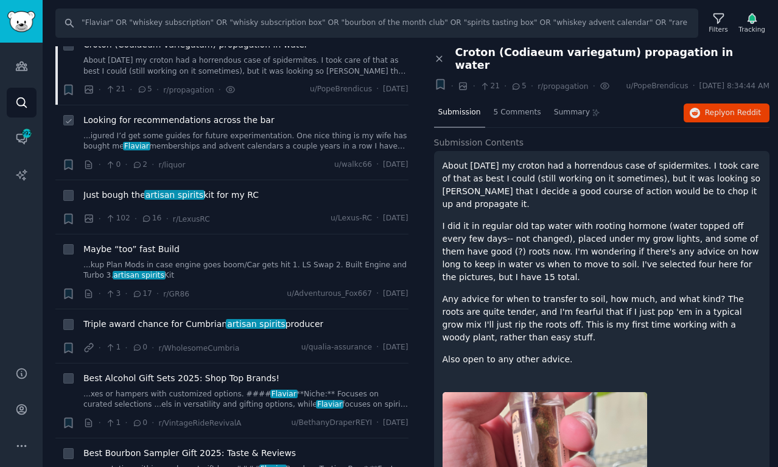
scroll to position [305, 0]
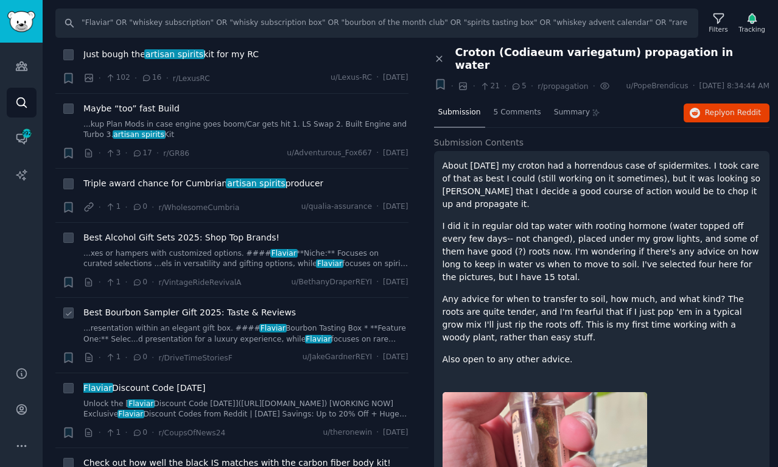
click at [339, 327] on link "...resentation within an elegant gift box. #### Flaviar Bourbon Tasting Box * *…" at bounding box center [245, 333] width 325 height 21
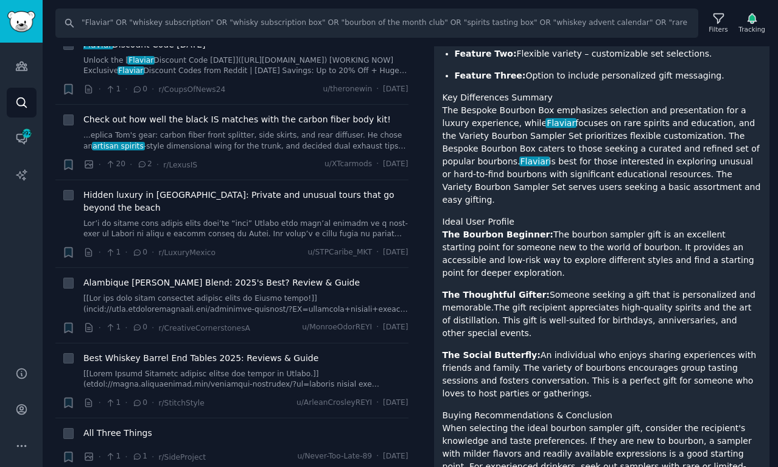
scroll to position [714, 0]
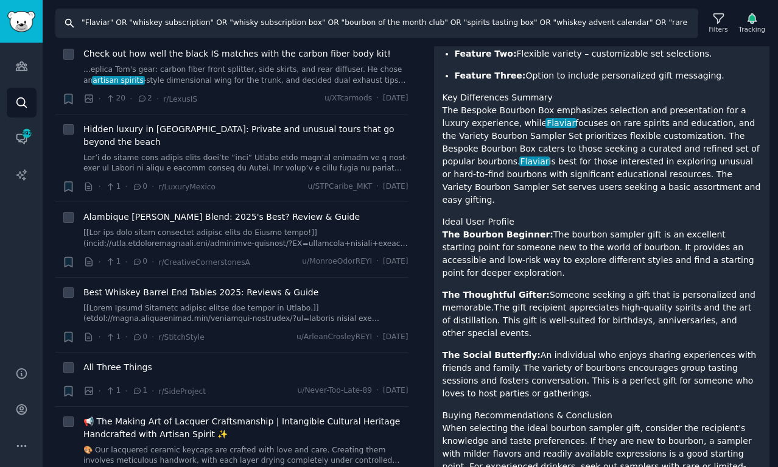
click at [265, 19] on input ""Flaviar" OR "whiskey subscription" OR "whisky subscription box" OR "bourbon of…" at bounding box center [376, 23] width 643 height 29
paste input "discover new whiskeys" OR "build home bar collection" OR "whiskey education ben…"
type input ""discover new whiskeys" OR "build home bar collection" OR "whiskey education be…"
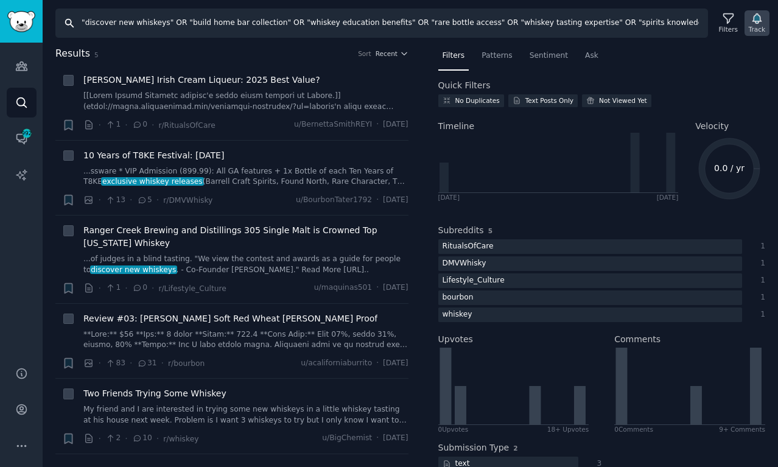
click at [755, 26] on div "Track" at bounding box center [757, 29] width 16 height 9
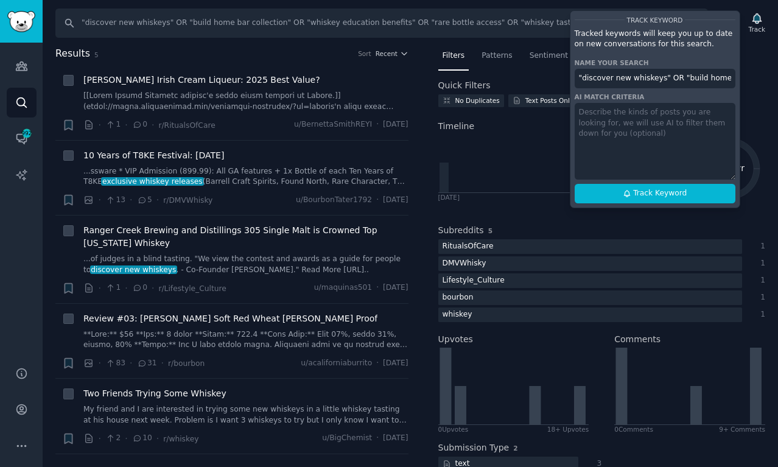
click at [693, 80] on input ""discover new whiskeys" OR "build home bar collection" OR "whiskey education be…" at bounding box center [654, 78] width 161 height 19
paste input "Flaviar 4 Benefits"
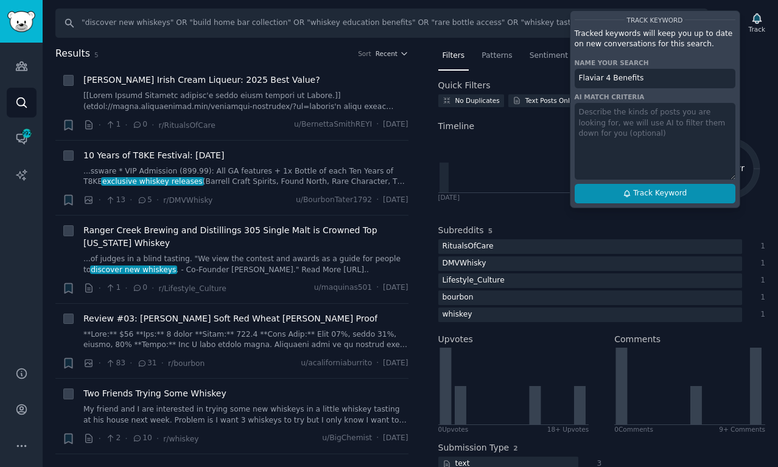
click at [692, 196] on button "Track Keyword" at bounding box center [654, 193] width 161 height 19
type input "Flaviar 4 Benefits"
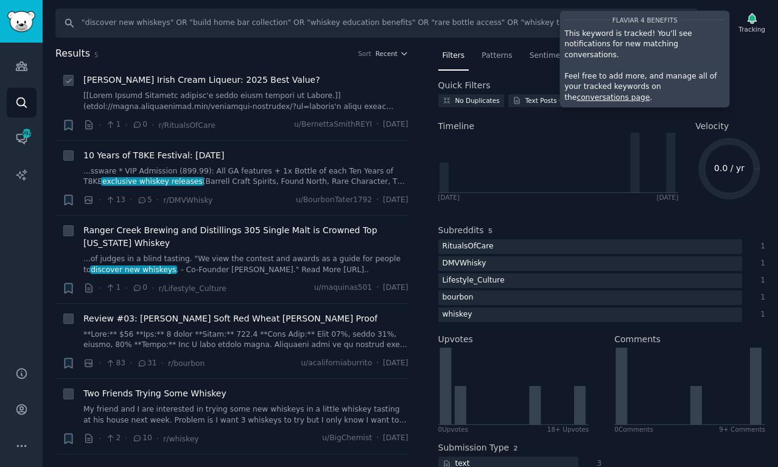
click at [293, 95] on link at bounding box center [245, 101] width 325 height 21
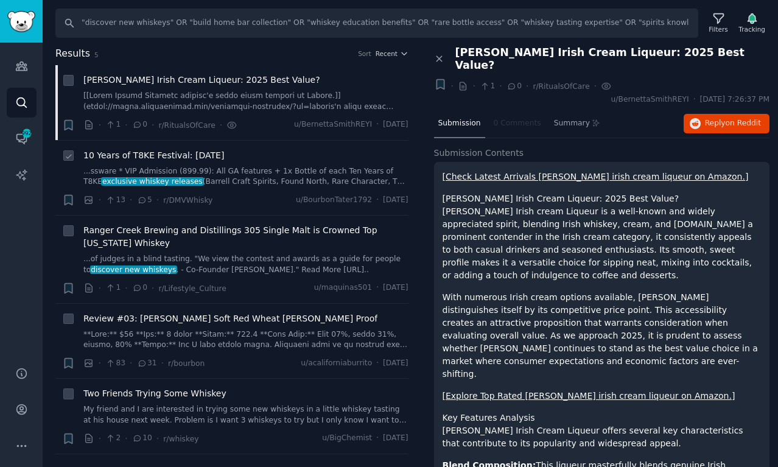
click at [259, 157] on div "10 Years of T8KE Festival: July 26th" at bounding box center [245, 155] width 325 height 13
click at [253, 183] on link "...ssware * VIP Admission (899.99): All GA features + 1x Bottle of each Ten Yea…" at bounding box center [245, 176] width 325 height 21
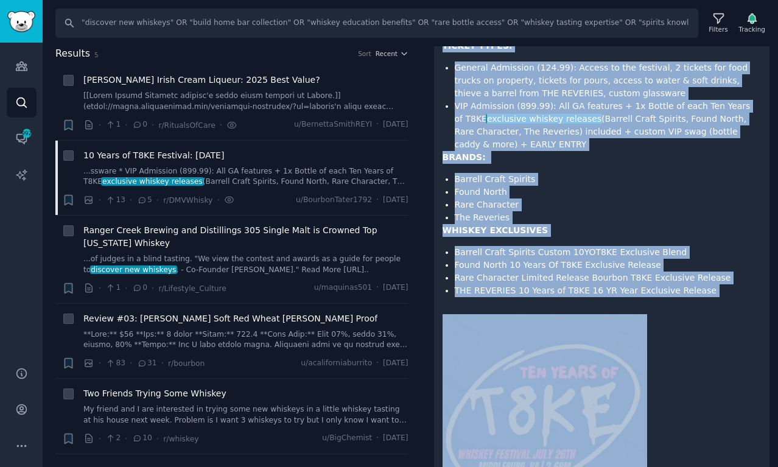
scroll to position [364, 0]
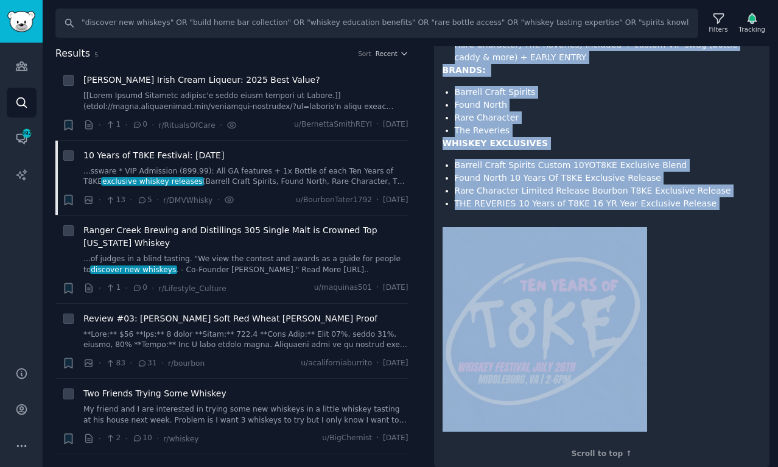
drag, startPoint x: 443, startPoint y: 162, endPoint x: 518, endPoint y: 256, distance: 119.8
click at [518, 256] on div "T8KE of r/bourbon is hosting a 10 Years of T8KE Festival July 26th , 2025 in Mi…" at bounding box center [602, 126] width 336 height 683
copy div "T8KE of r/bourbon is hosting a 10 Years of T8KE Festival July 26th , 2025 in Mi…"
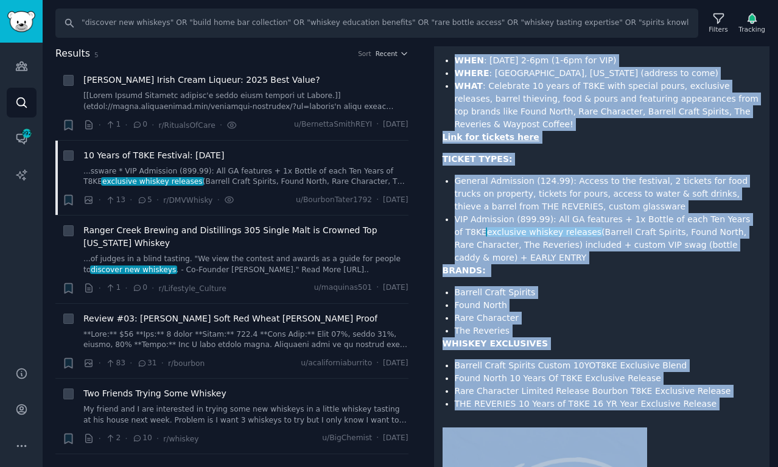
scroll to position [0, 0]
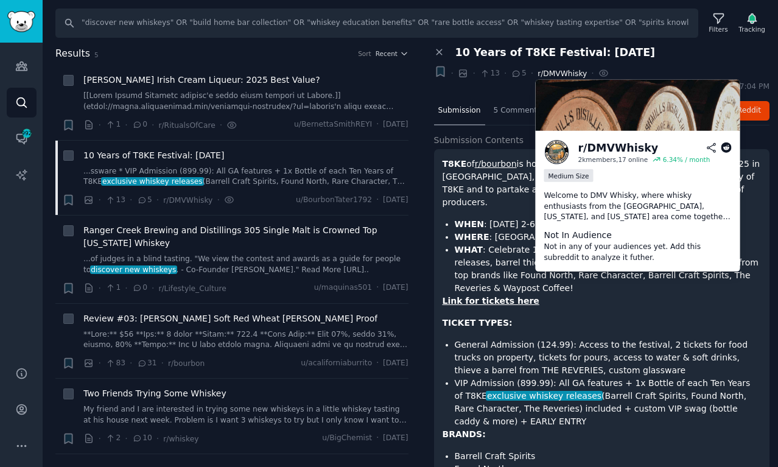
click at [562, 76] on span "r/DMVWhisky" at bounding box center [561, 73] width 49 height 9
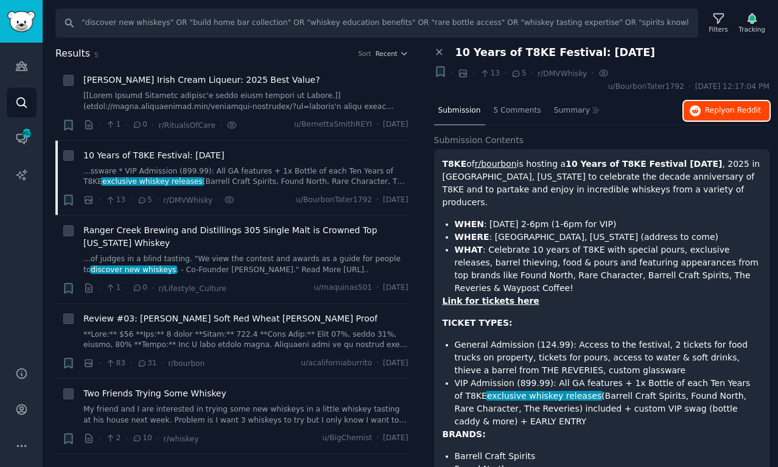
click at [720, 101] on button "Reply on Reddit" at bounding box center [726, 110] width 86 height 19
drag, startPoint x: 705, startPoint y: 392, endPoint x: 441, endPoint y: 161, distance: 351.0
copy div "T8KE of r/bourbon is hosting a 10 Years of T8KE Festival July 26th , 2025 in Mi…"
drag, startPoint x: 532, startPoint y: 74, endPoint x: 582, endPoint y: 75, distance: 49.3
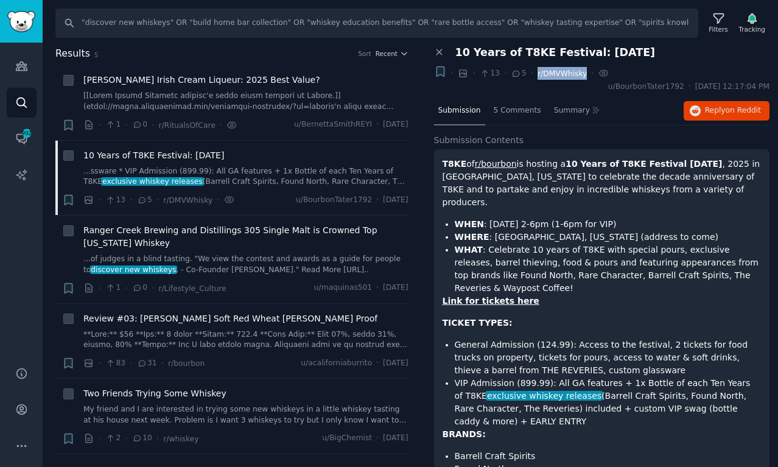
click at [582, 75] on div "+ · · 13 · 5 · r/DMVWhisky You've viewed this submission on GummySearch ·" at bounding box center [520, 73] width 180 height 16
copy div "· r/DMVWhisky"
click at [209, 412] on link "My friend and I are interested in trying some new whiskeys in a little whiskey …" at bounding box center [245, 414] width 325 height 21
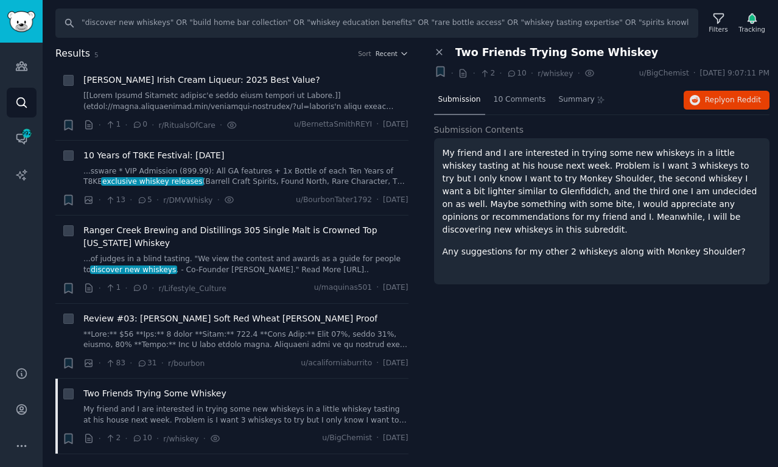
click at [721, 243] on div "My friend and I are interested in trying some new whiskeys in a little whiskey …" at bounding box center [601, 202] width 319 height 111
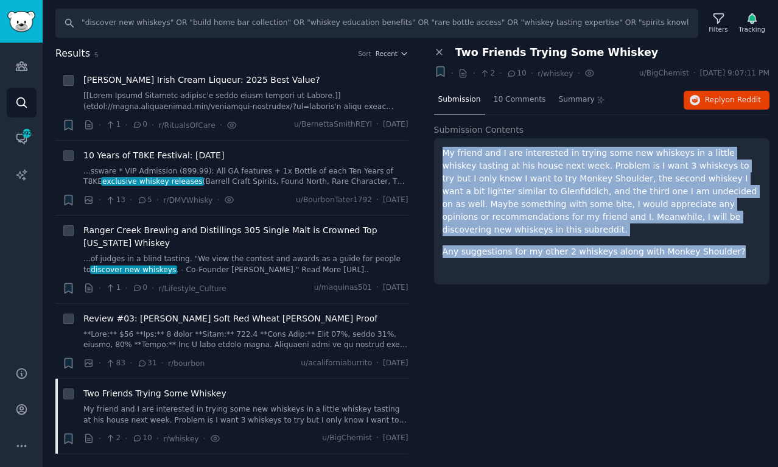
drag, startPoint x: 729, startPoint y: 248, endPoint x: 447, endPoint y: 146, distance: 300.1
click at [447, 147] on div "My friend and I are interested in trying some new whiskeys in a little whiskey …" at bounding box center [601, 202] width 319 height 111
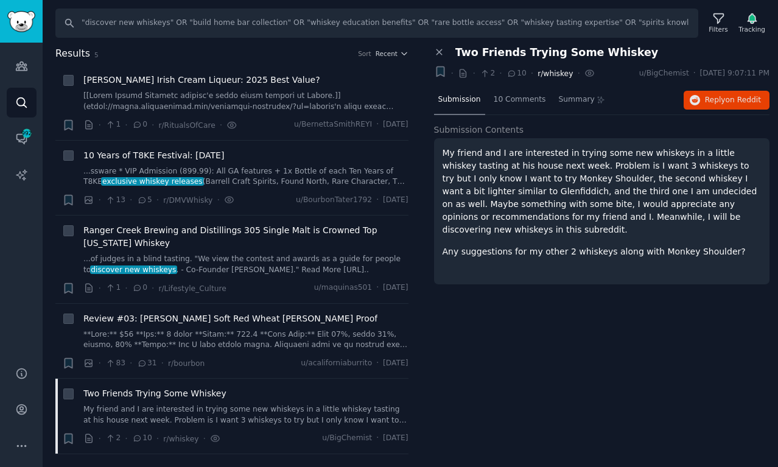
click at [547, 73] on span "r/whiskey" at bounding box center [554, 73] width 35 height 9
click at [715, 102] on span "Reply on Reddit" at bounding box center [733, 100] width 56 height 11
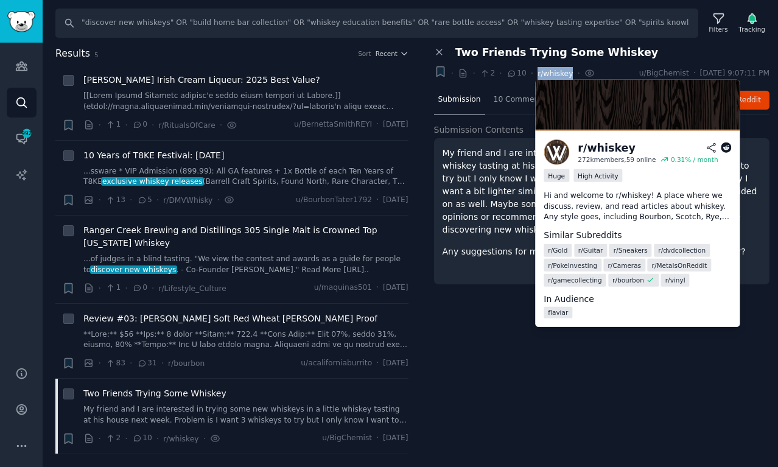
drag, startPoint x: 535, startPoint y: 74, endPoint x: 568, endPoint y: 74, distance: 32.9
click at [568, 74] on span "r/whiskey" at bounding box center [554, 73] width 35 height 9
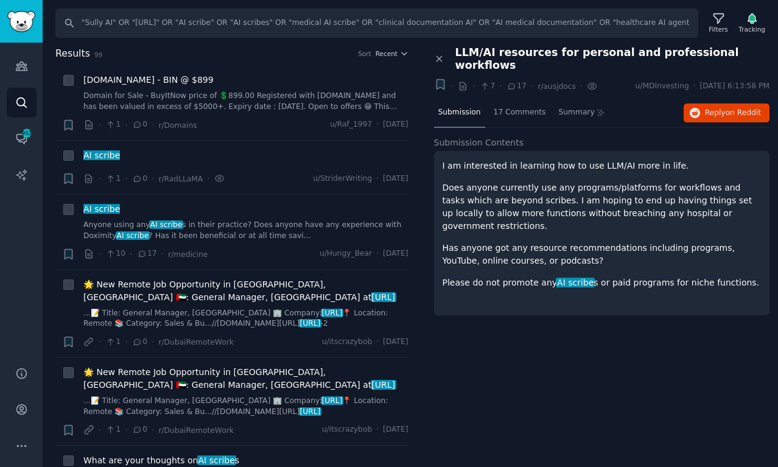
scroll to position [853, 0]
